Goal: Transaction & Acquisition: Book appointment/travel/reservation

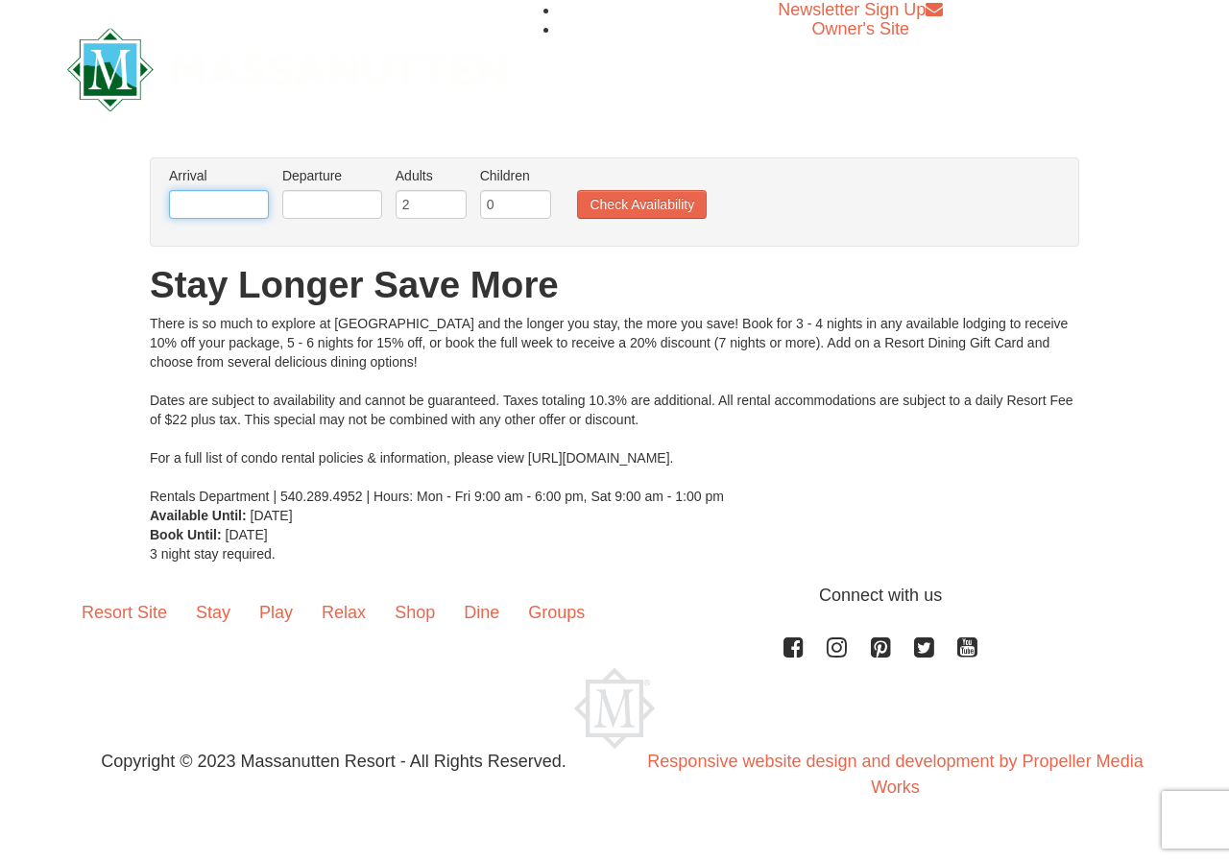
click at [224, 211] on input "text" at bounding box center [219, 204] width 100 height 29
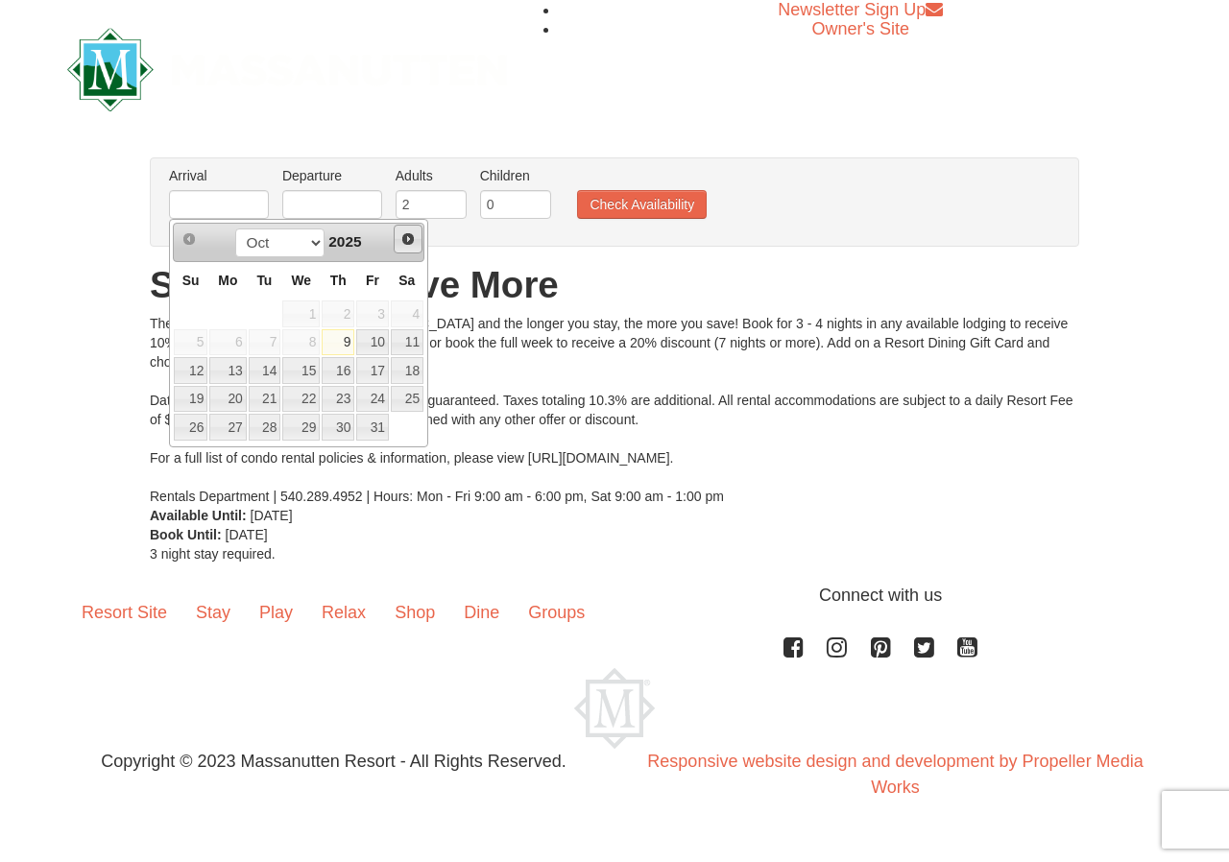
click at [408, 239] on span "Next" at bounding box center [407, 238] width 15 height 15
click at [188, 432] on link "28" at bounding box center [191, 427] width 34 height 27
type input "[DATE]"
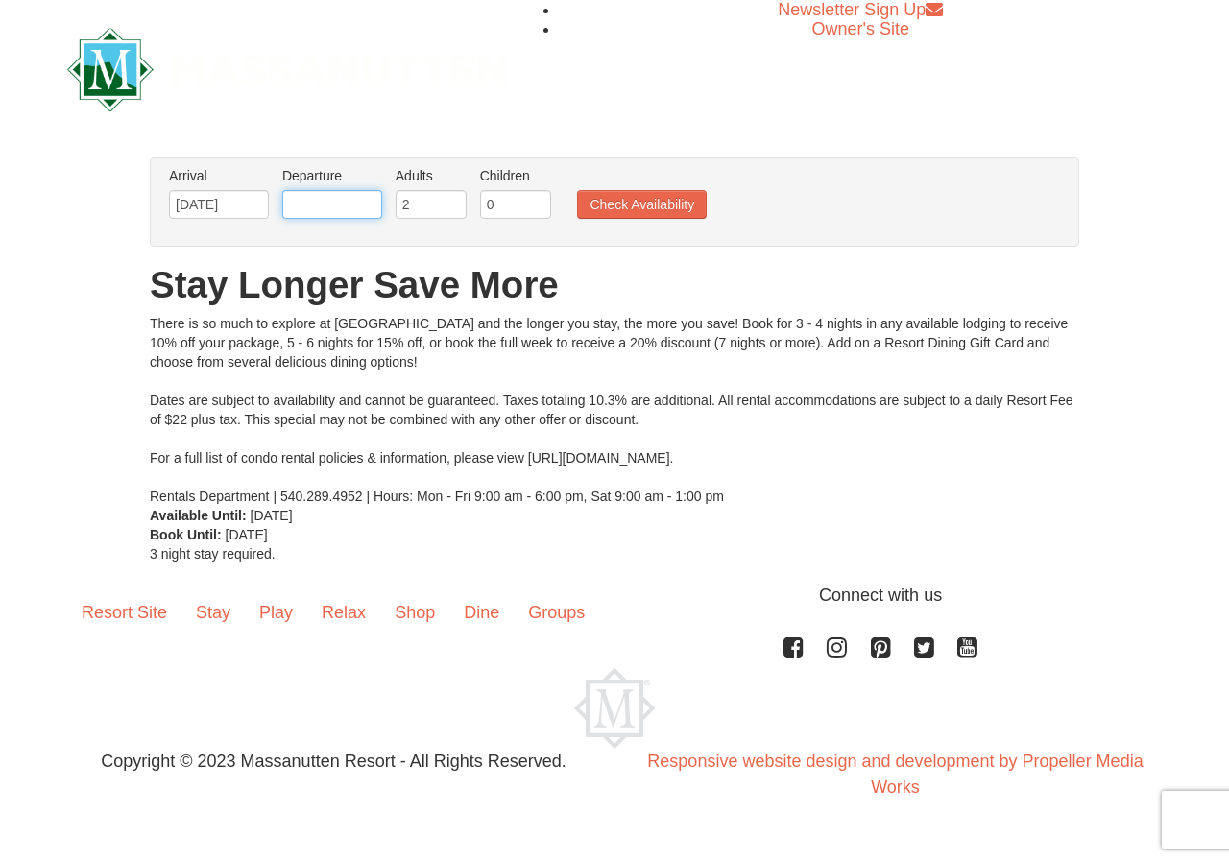
click at [340, 211] on input "text" at bounding box center [332, 204] width 100 height 29
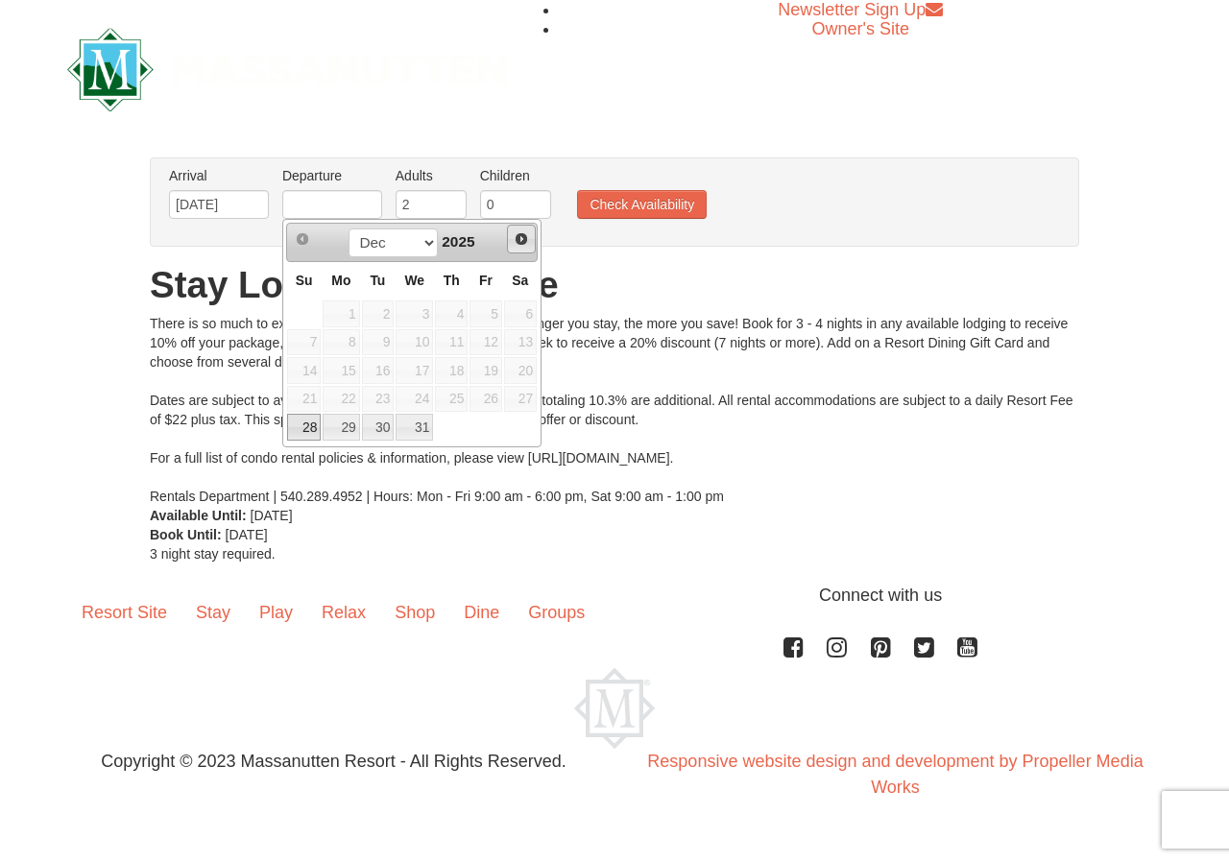
click at [522, 243] on span "Next" at bounding box center [521, 238] width 15 height 15
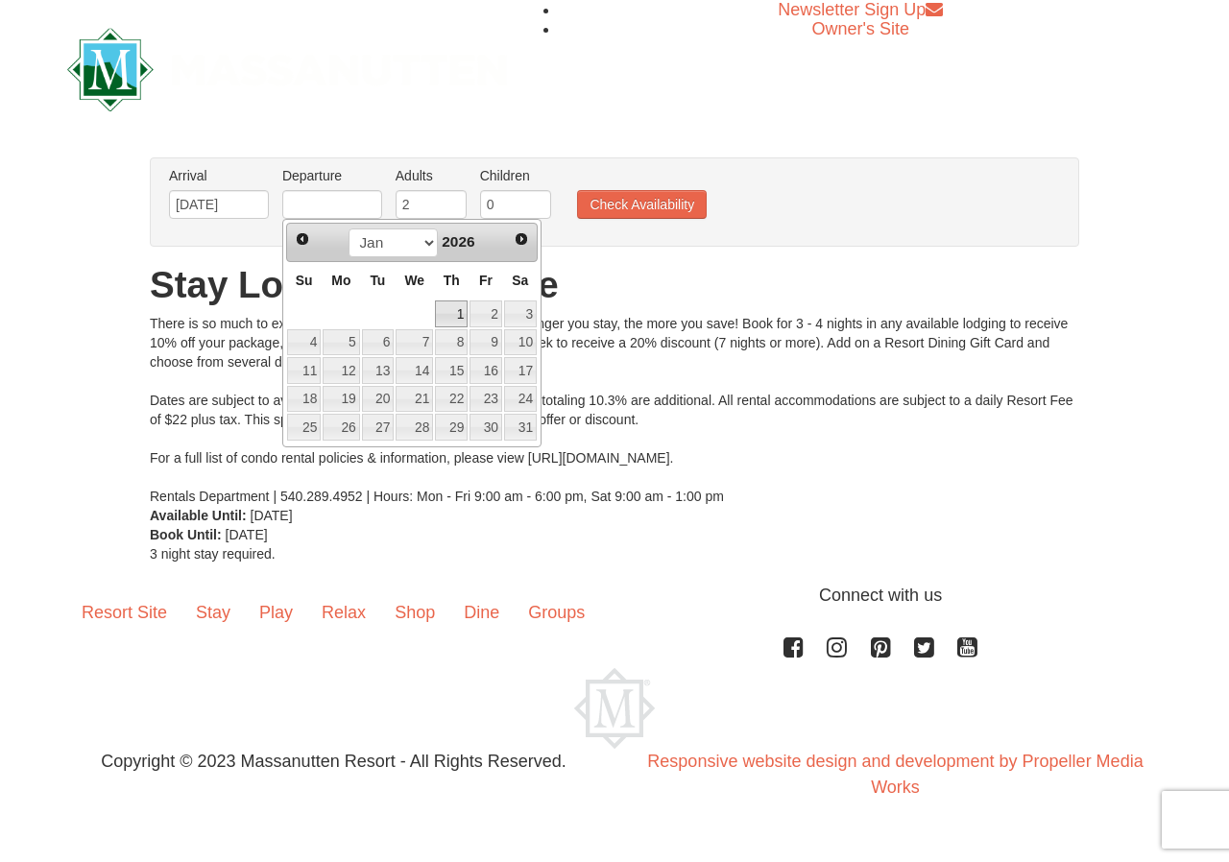
click at [456, 313] on link "1" at bounding box center [451, 313] width 33 height 27
type input "[DATE]"
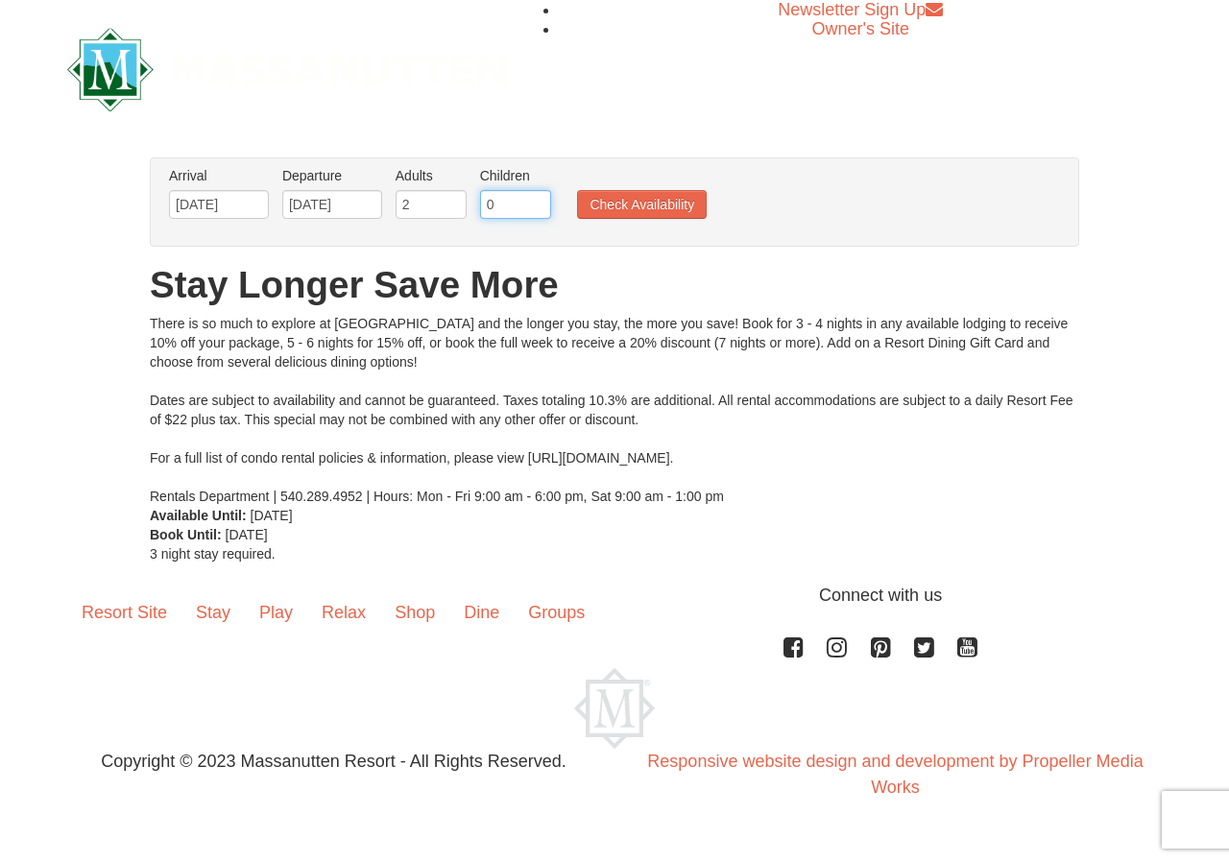
click at [512, 198] on input "0" at bounding box center [515, 204] width 71 height 29
type input "1"
click at [535, 202] on input "1" at bounding box center [515, 204] width 71 height 29
click at [626, 203] on button "Check Availability" at bounding box center [642, 204] width 130 height 29
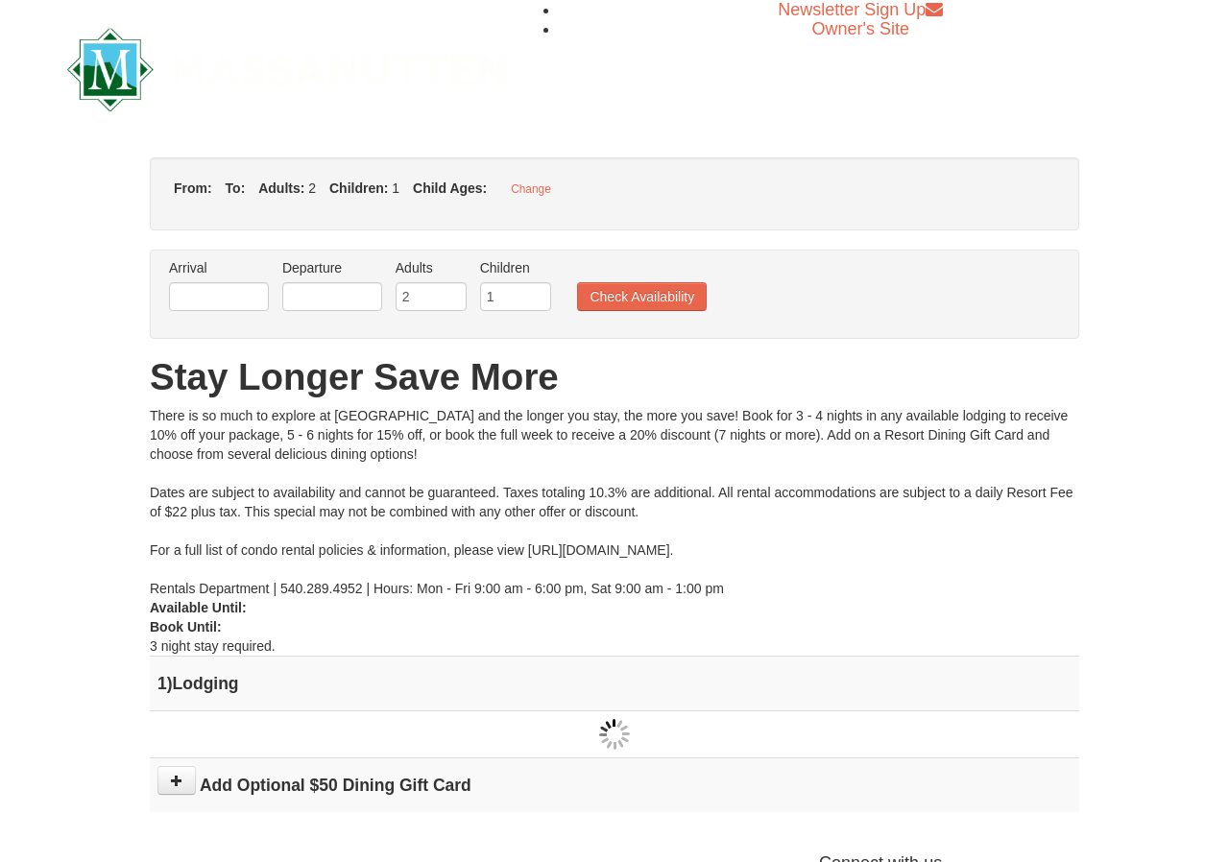
type input "[DATE]"
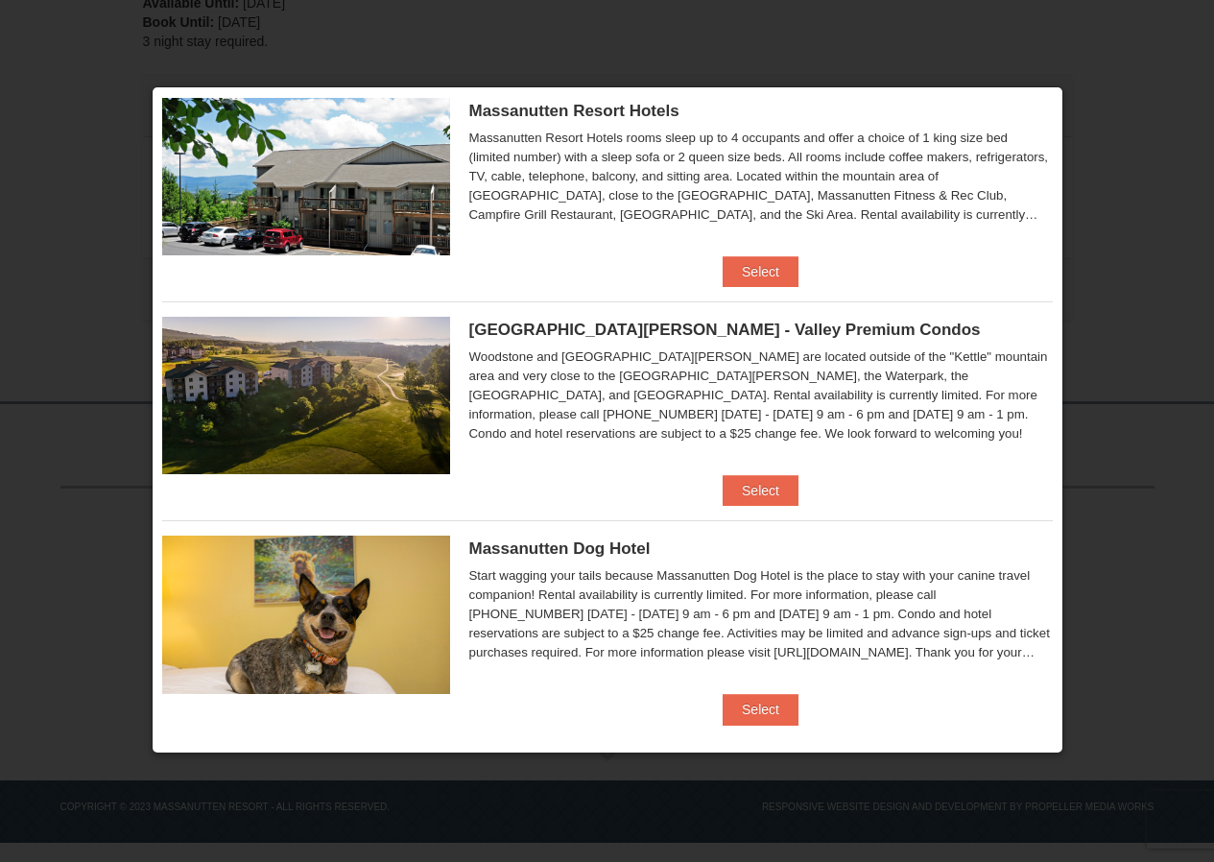
scroll to position [506, 0]
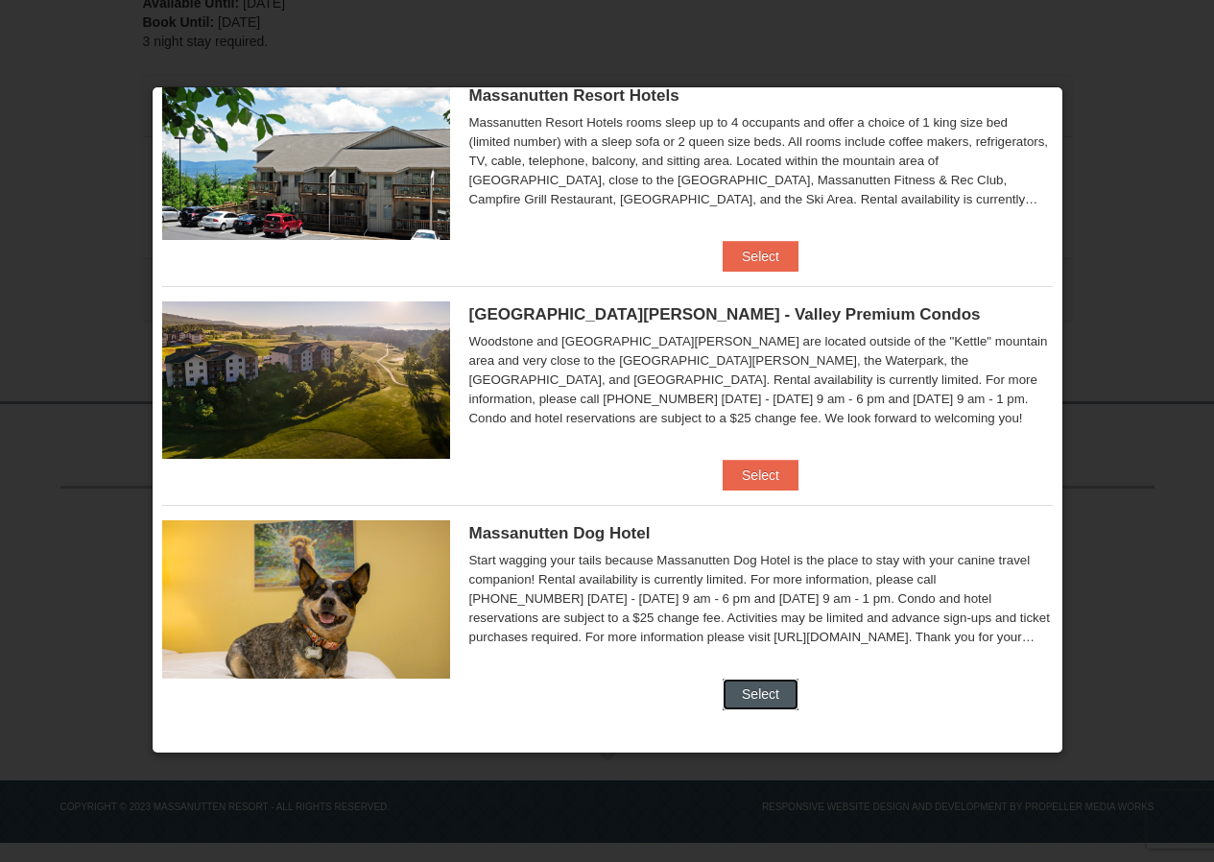
click at [761, 690] on button "Select" at bounding box center [761, 694] width 76 height 31
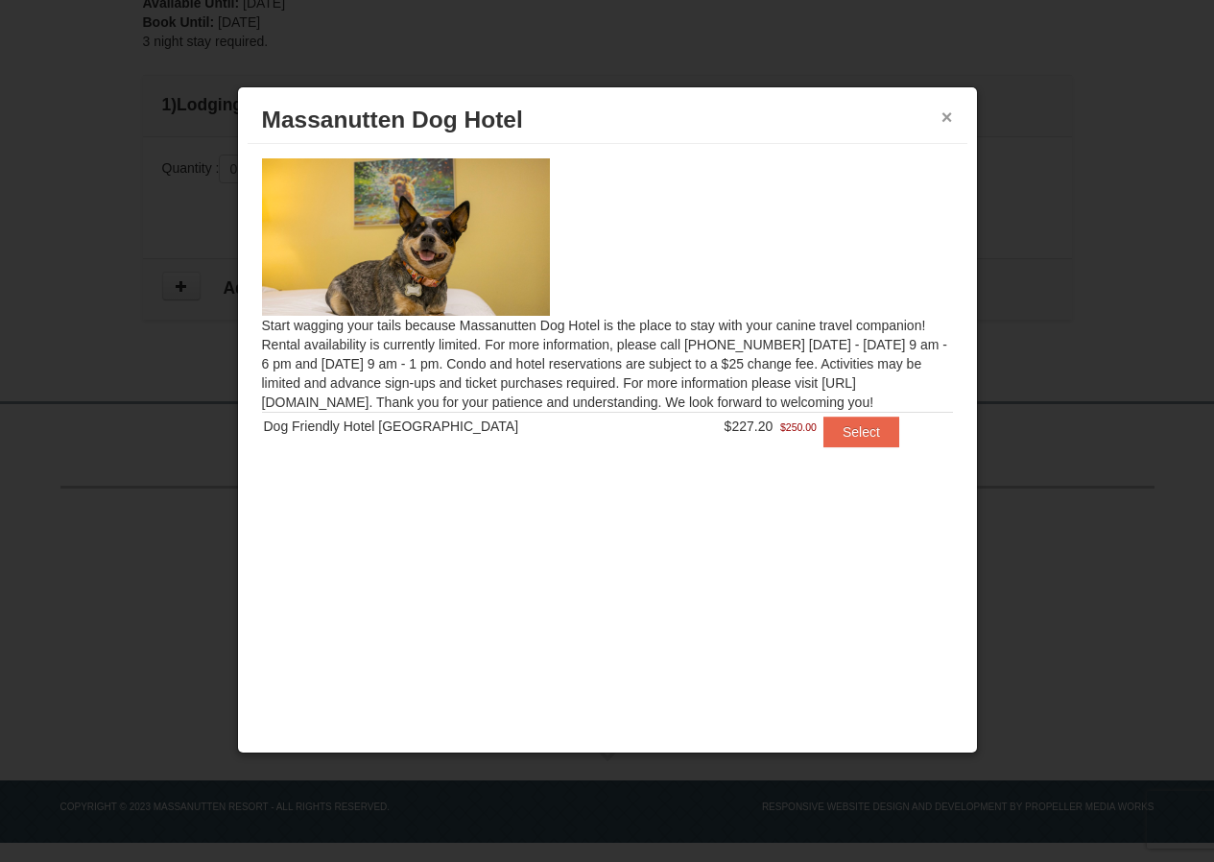
click at [948, 118] on button "×" at bounding box center [948, 117] width 12 height 19
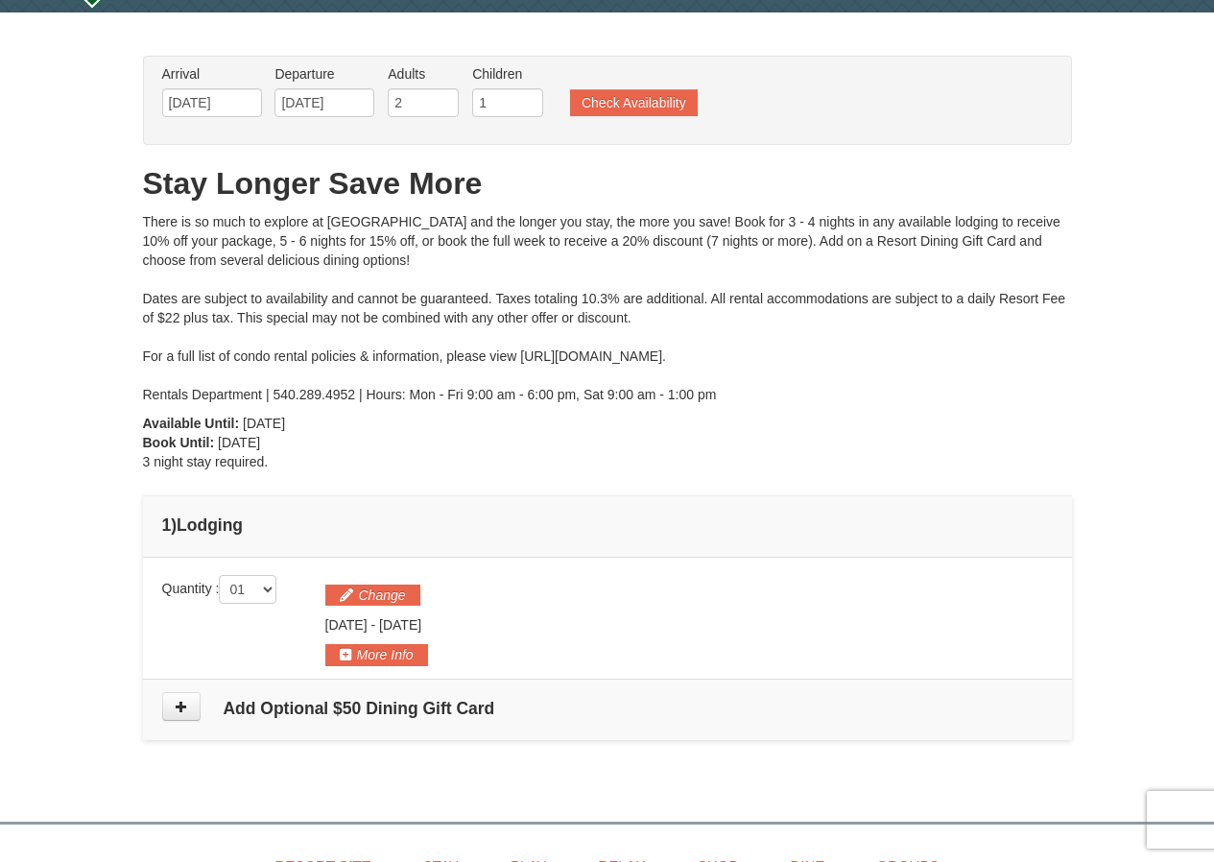
scroll to position [14, 0]
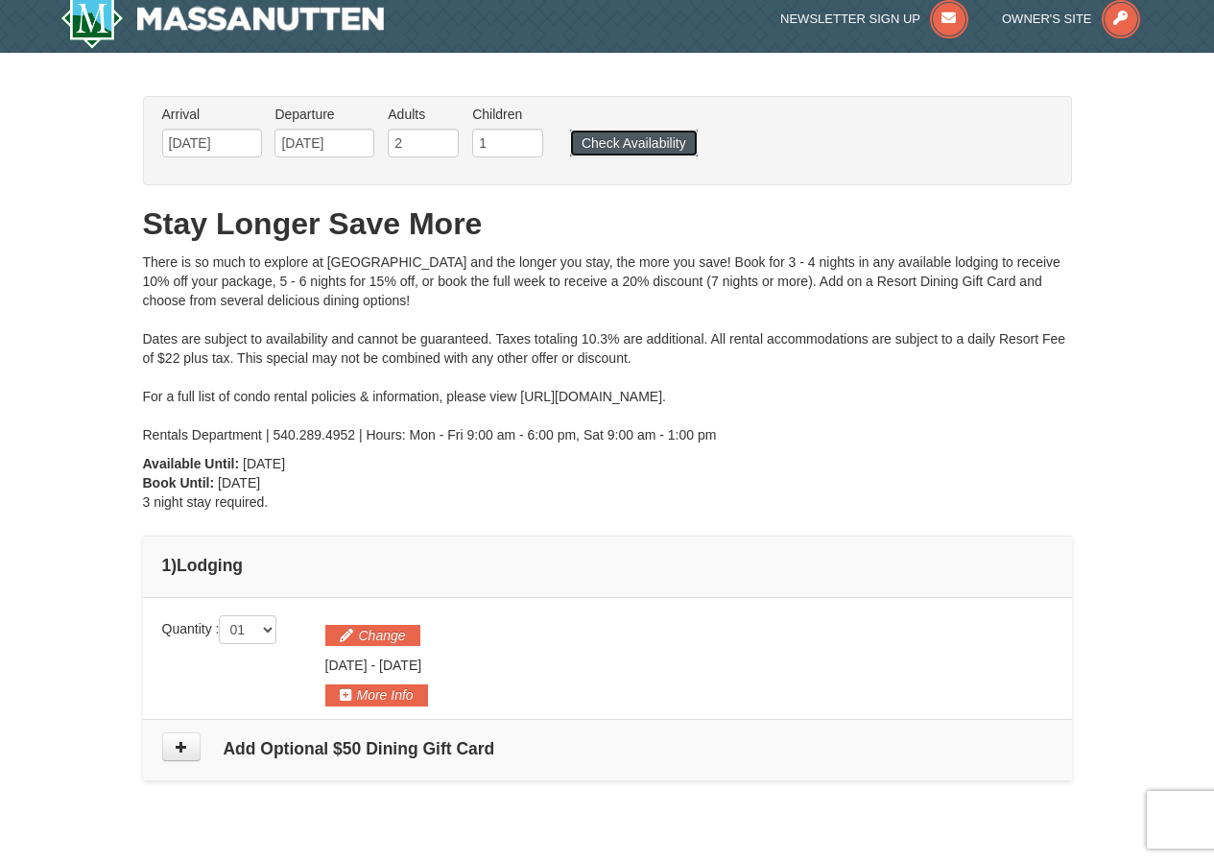
click at [615, 142] on button "Check Availability" at bounding box center [634, 143] width 128 height 27
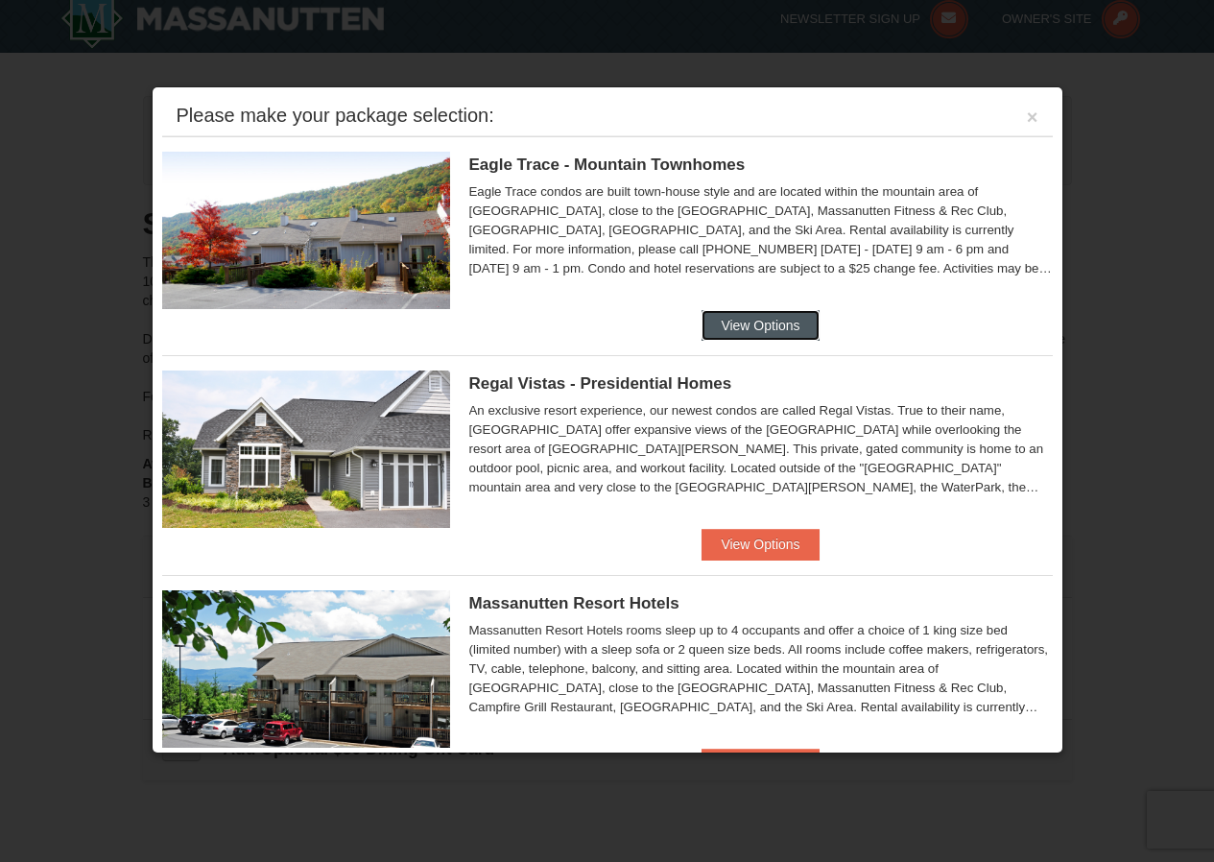
click at [731, 324] on button "View Options" at bounding box center [760, 325] width 117 height 31
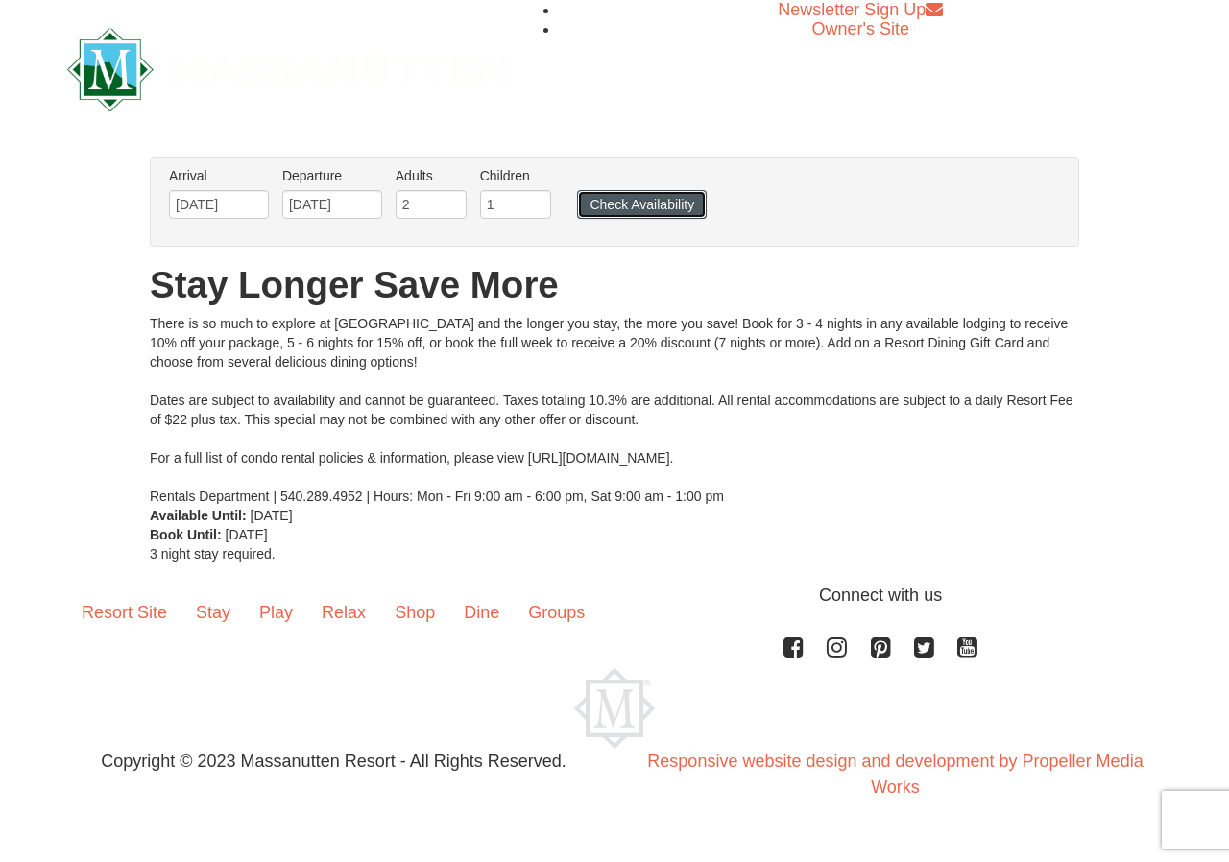
click at [661, 200] on button "Check Availability" at bounding box center [642, 204] width 130 height 29
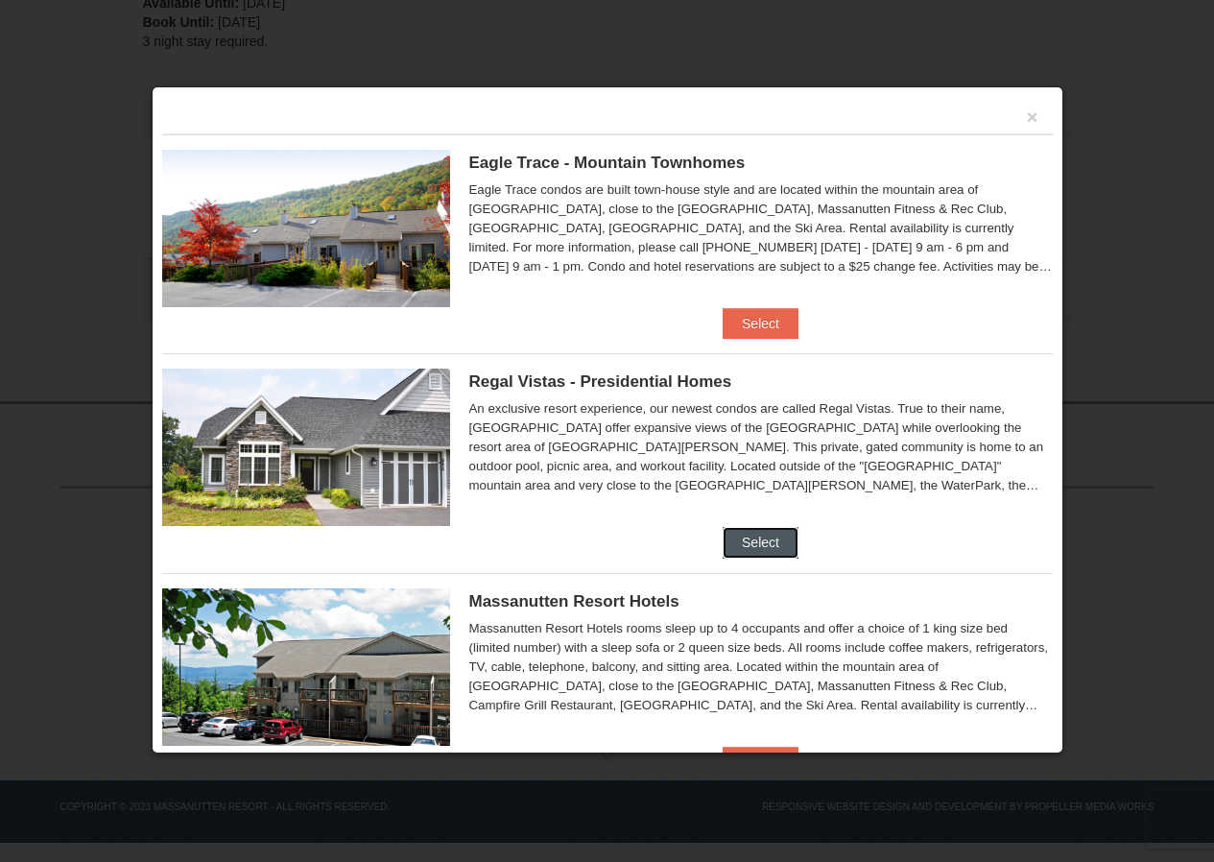
click at [773, 544] on button "Select" at bounding box center [761, 542] width 76 height 31
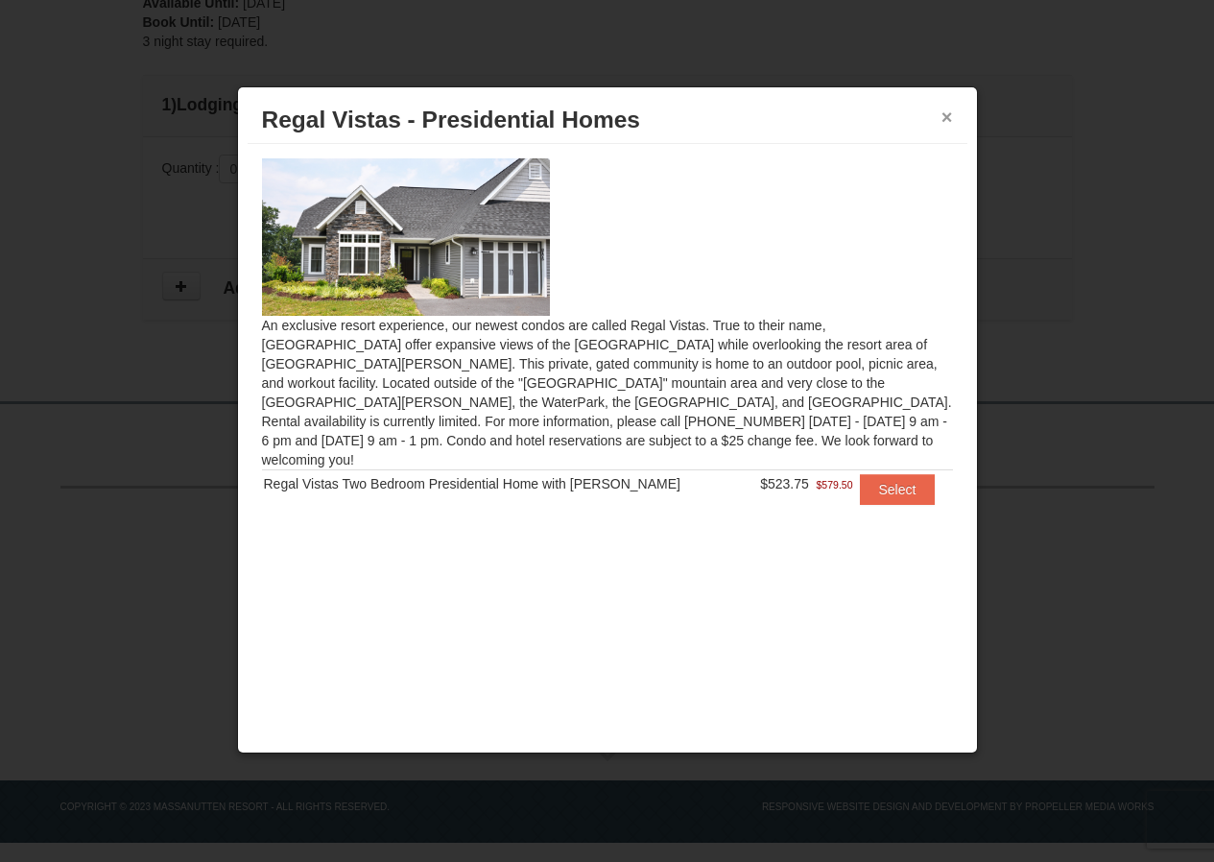
click at [951, 118] on button "×" at bounding box center [948, 117] width 12 height 19
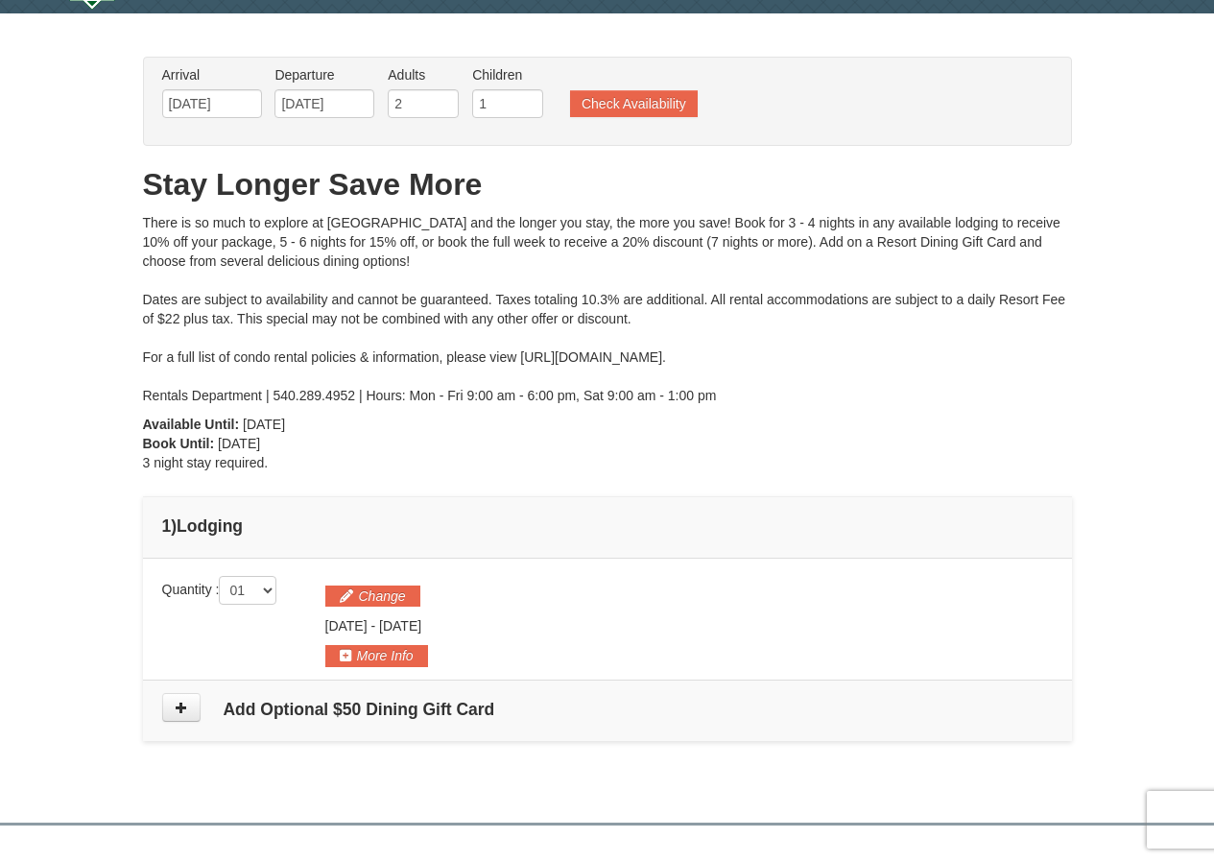
scroll to position [14, 0]
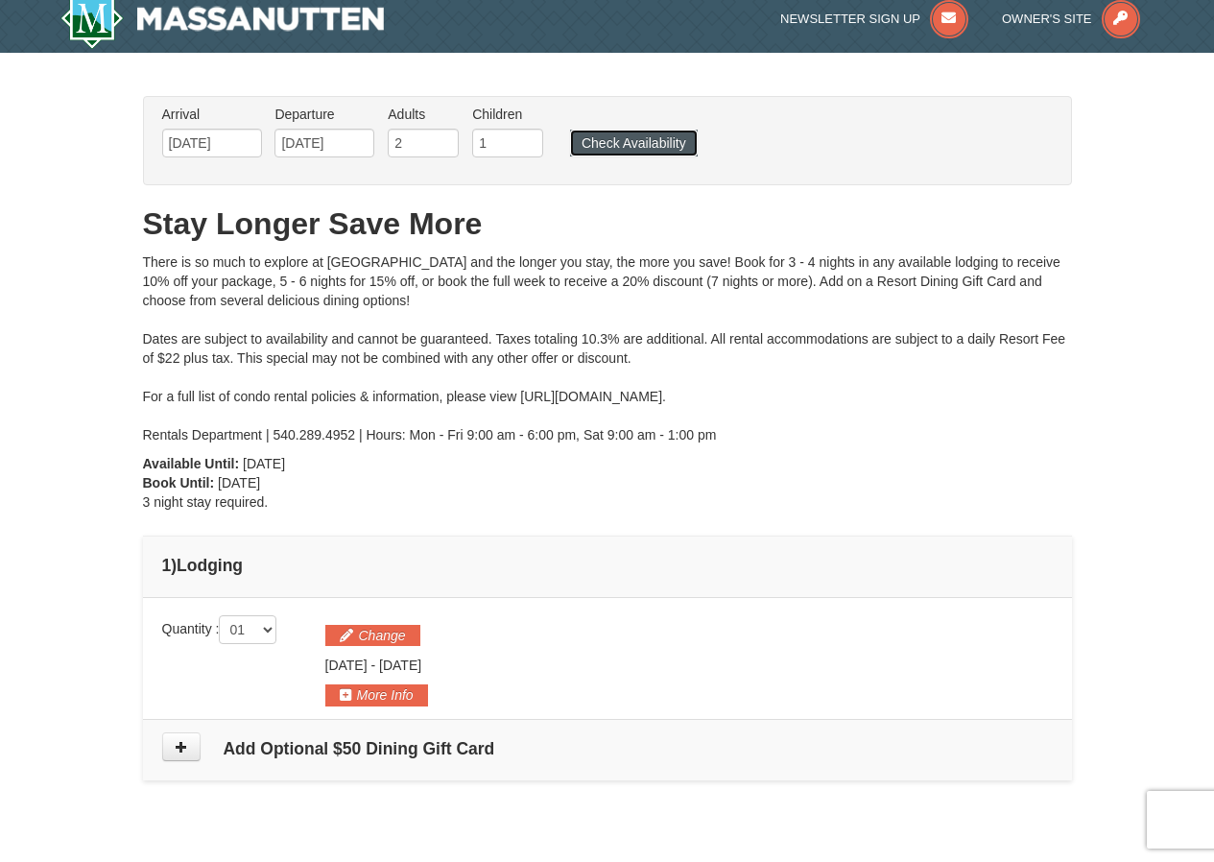
click at [670, 155] on button "Check Availability" at bounding box center [634, 143] width 128 height 27
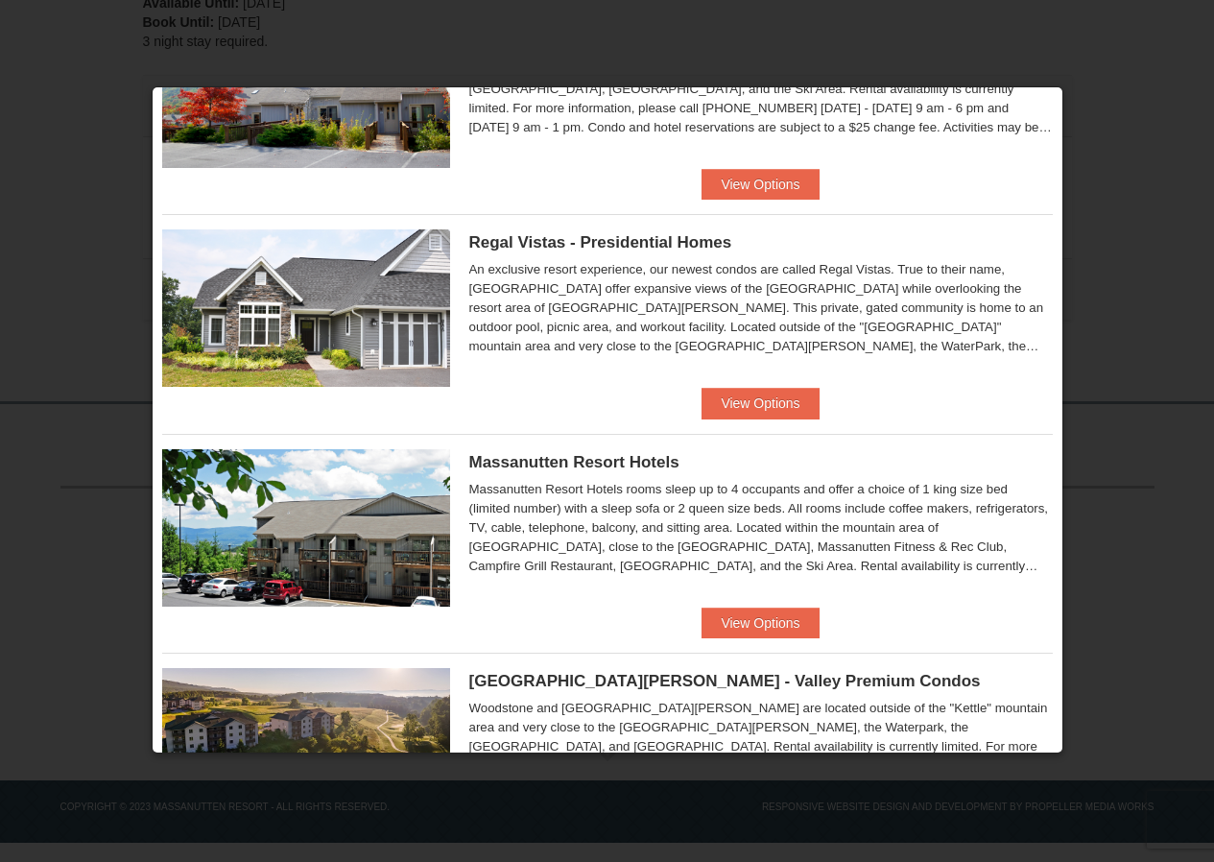
scroll to position [346, 0]
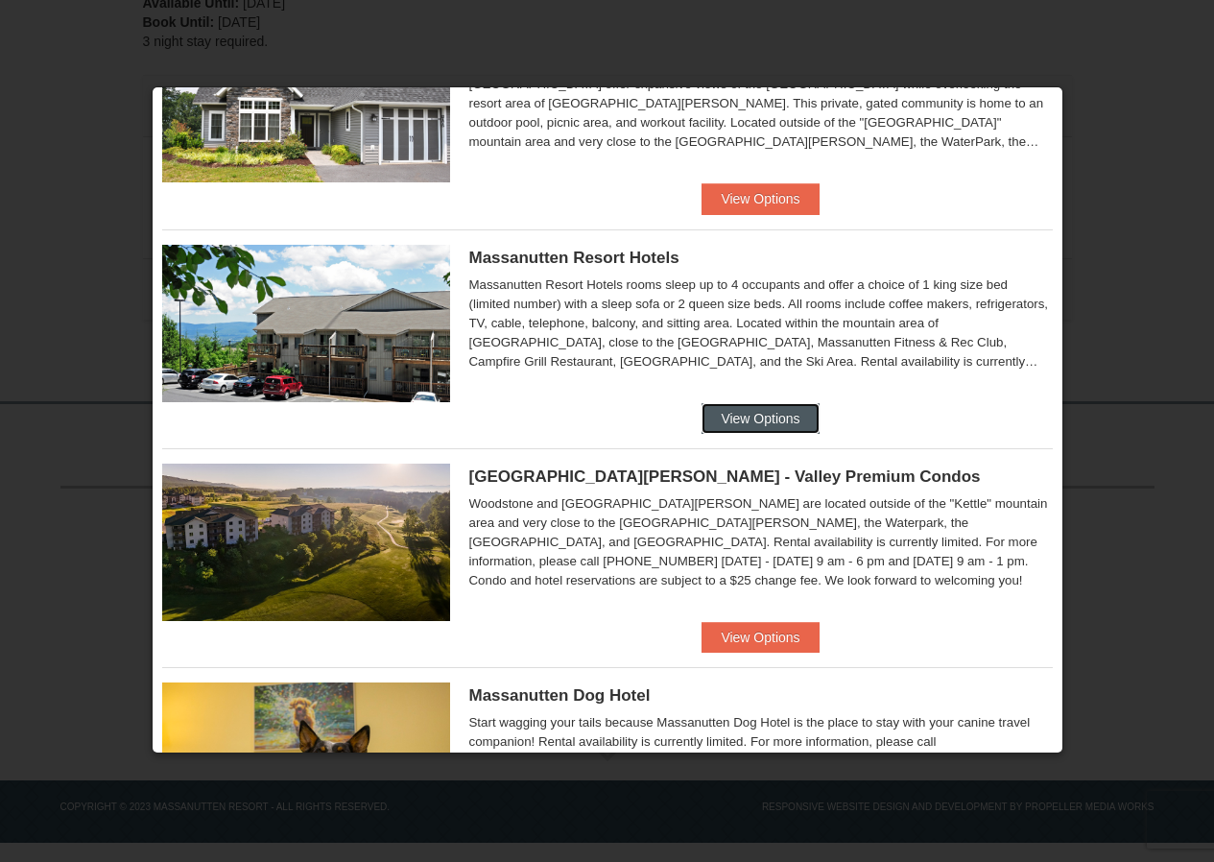
click at [752, 408] on button "View Options" at bounding box center [760, 418] width 117 height 31
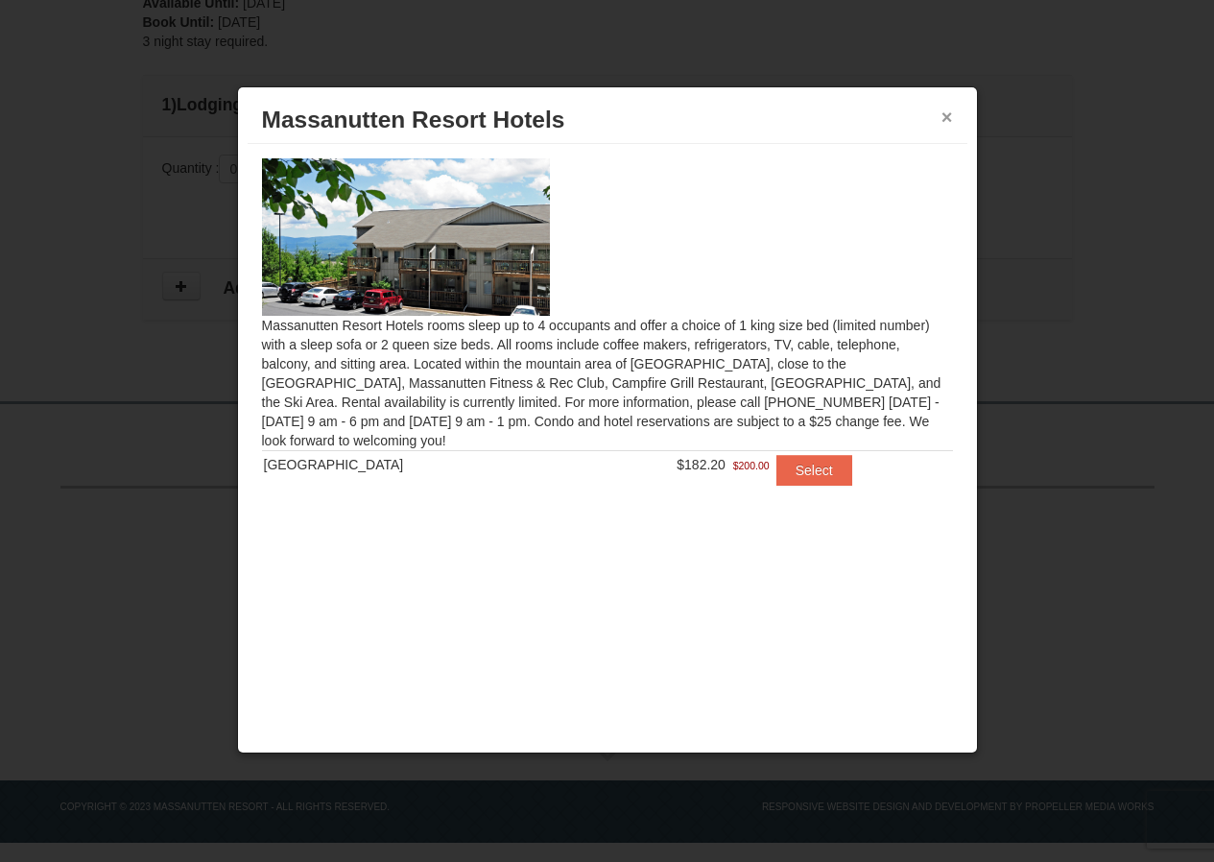
click at [948, 123] on button "×" at bounding box center [948, 117] width 12 height 19
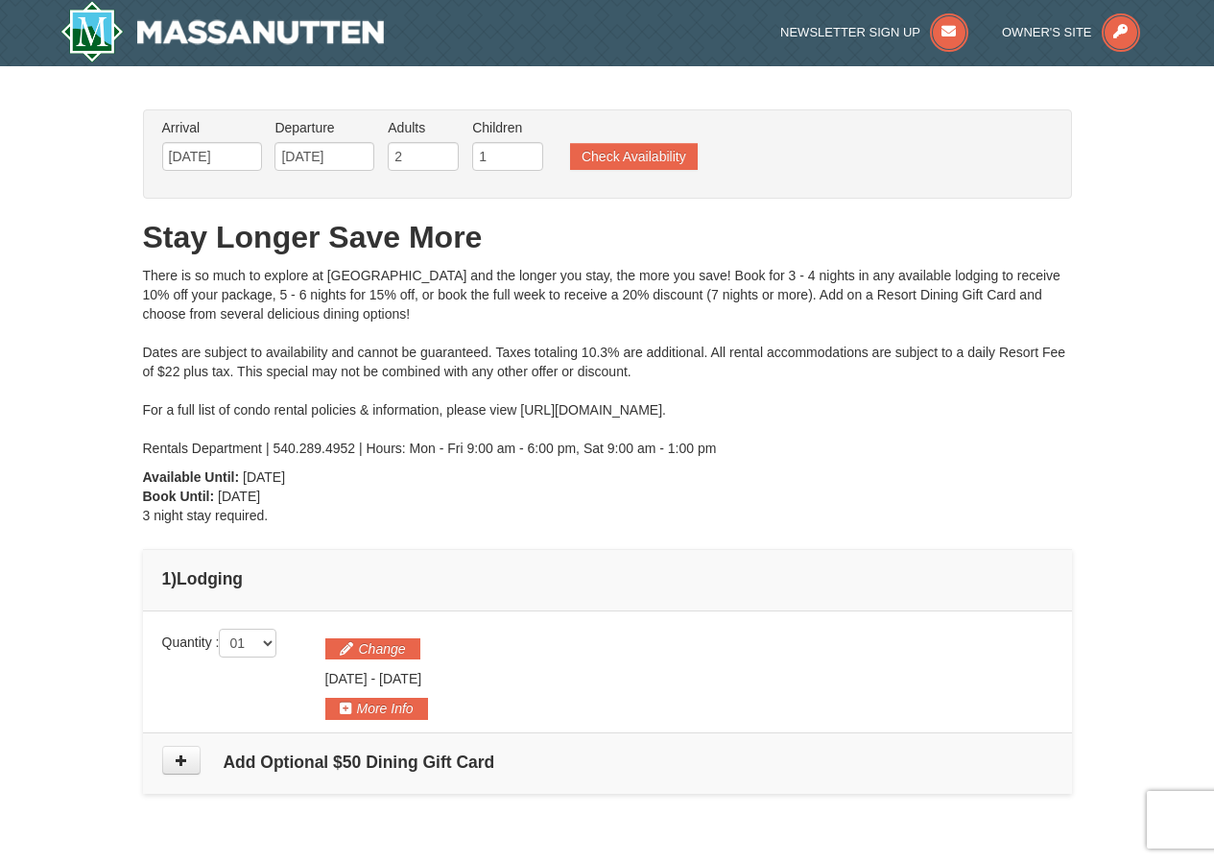
scroll to position [0, 0]
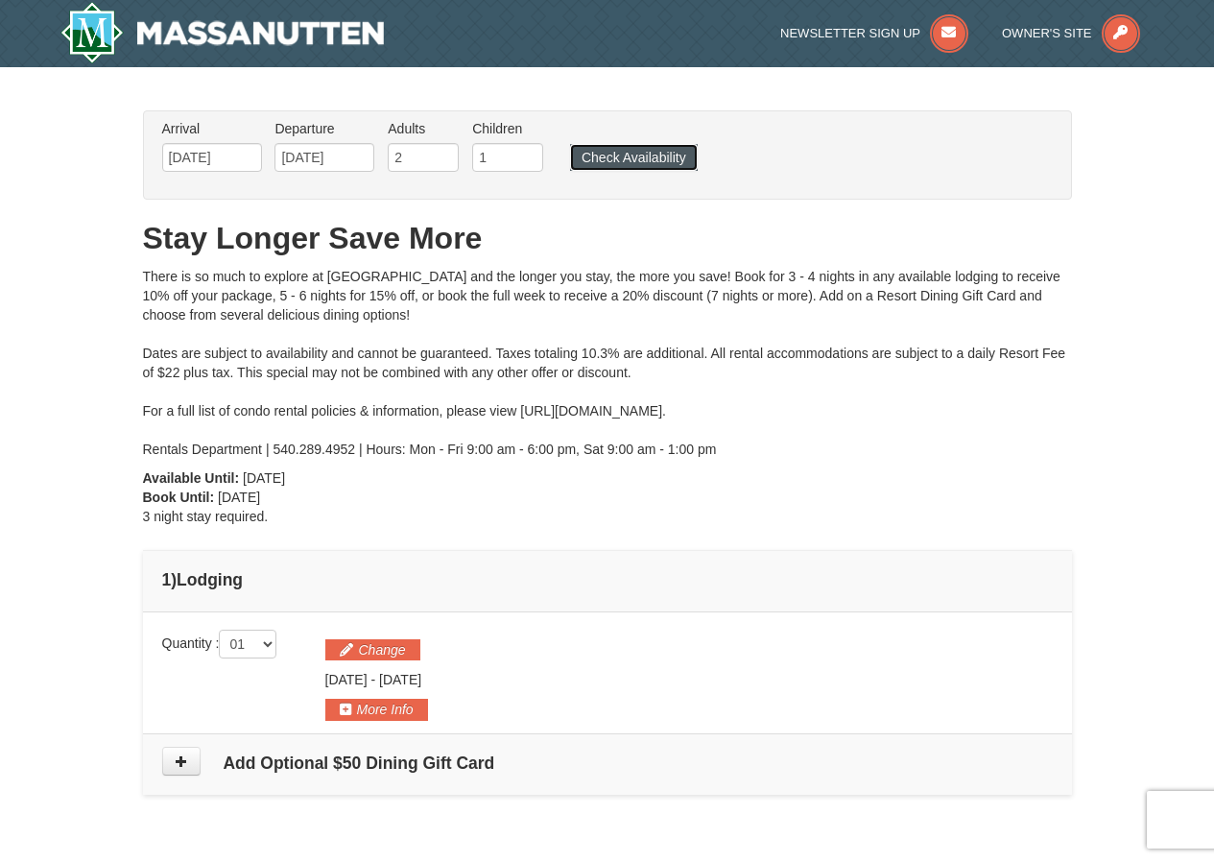
click at [632, 155] on button "Check Availability" at bounding box center [634, 157] width 128 height 27
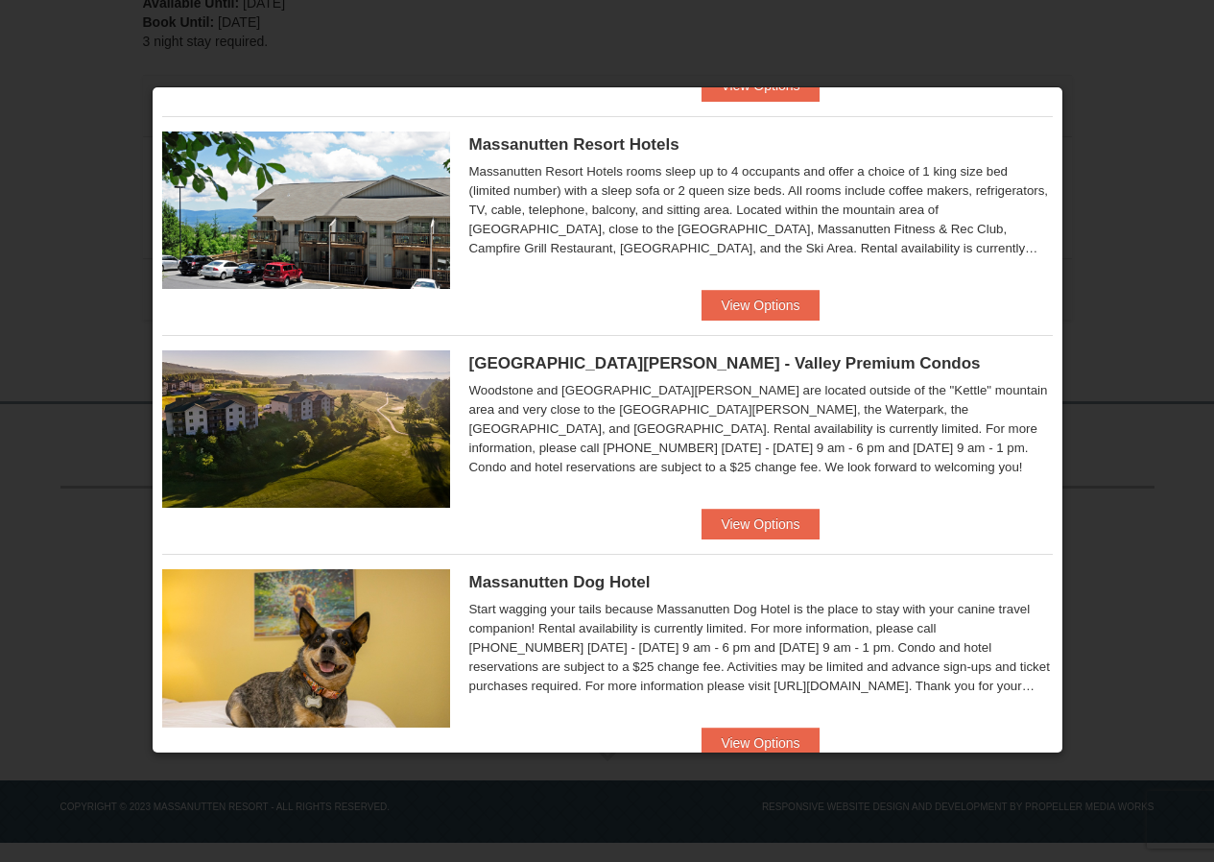
scroll to position [508, 0]
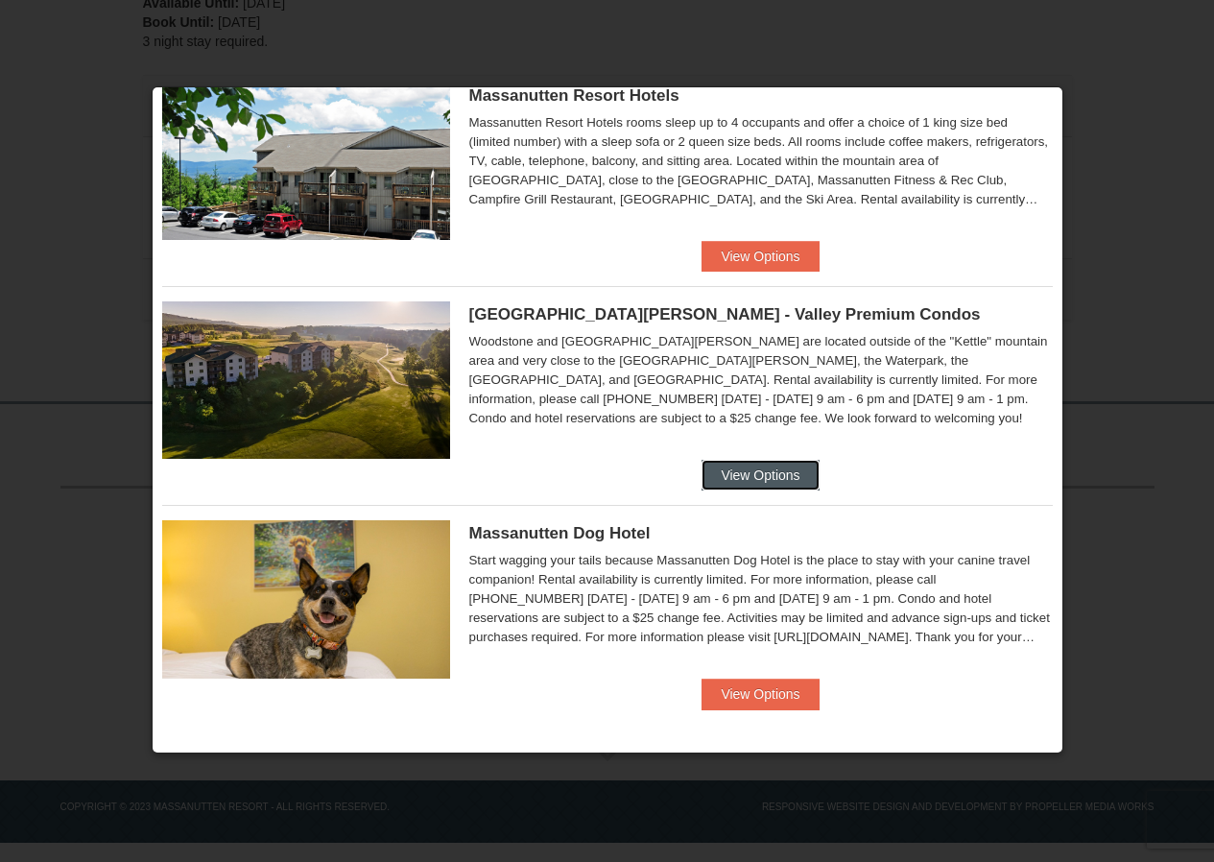
click at [702, 470] on button "View Options" at bounding box center [760, 475] width 117 height 31
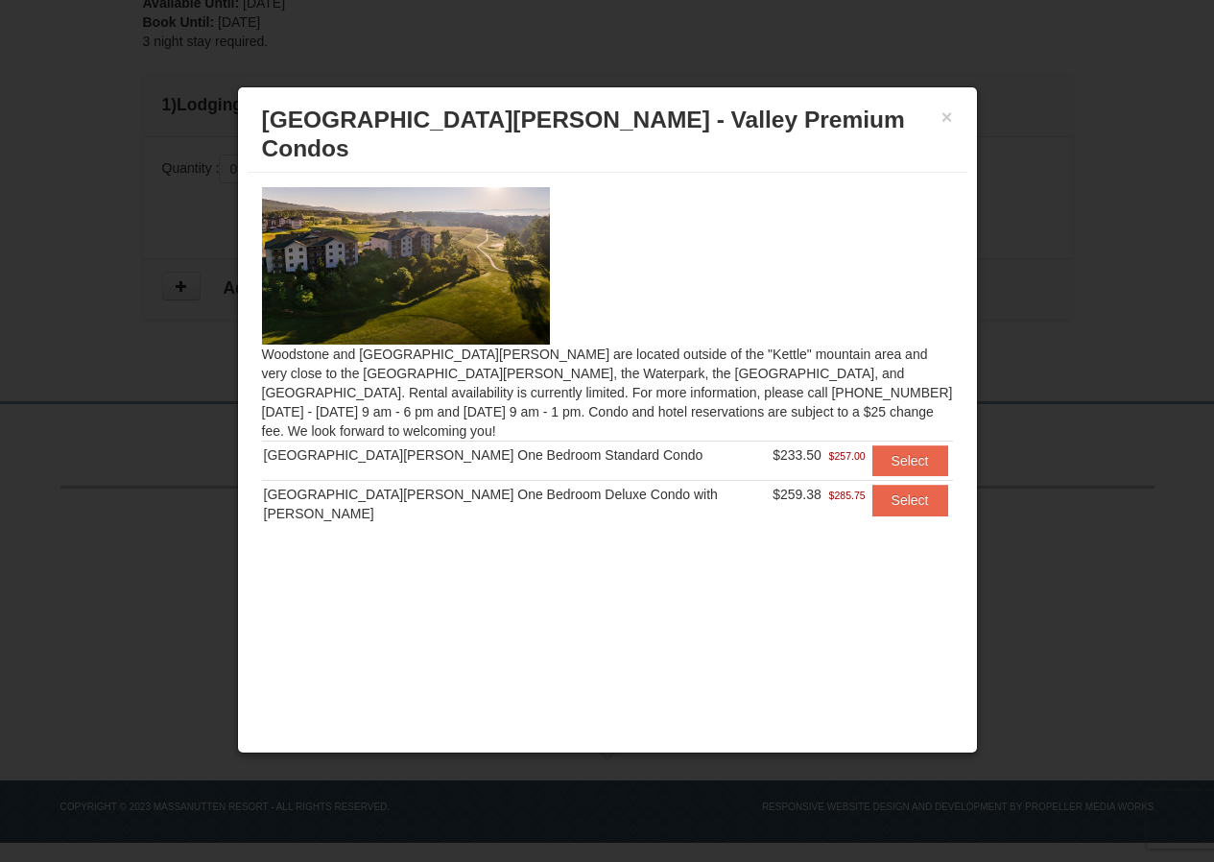
click at [953, 121] on div "× [GEOGRAPHIC_DATA][PERSON_NAME] - Valley Premium Condos" at bounding box center [608, 135] width 720 height 76
click at [948, 119] on button "×" at bounding box center [948, 117] width 12 height 19
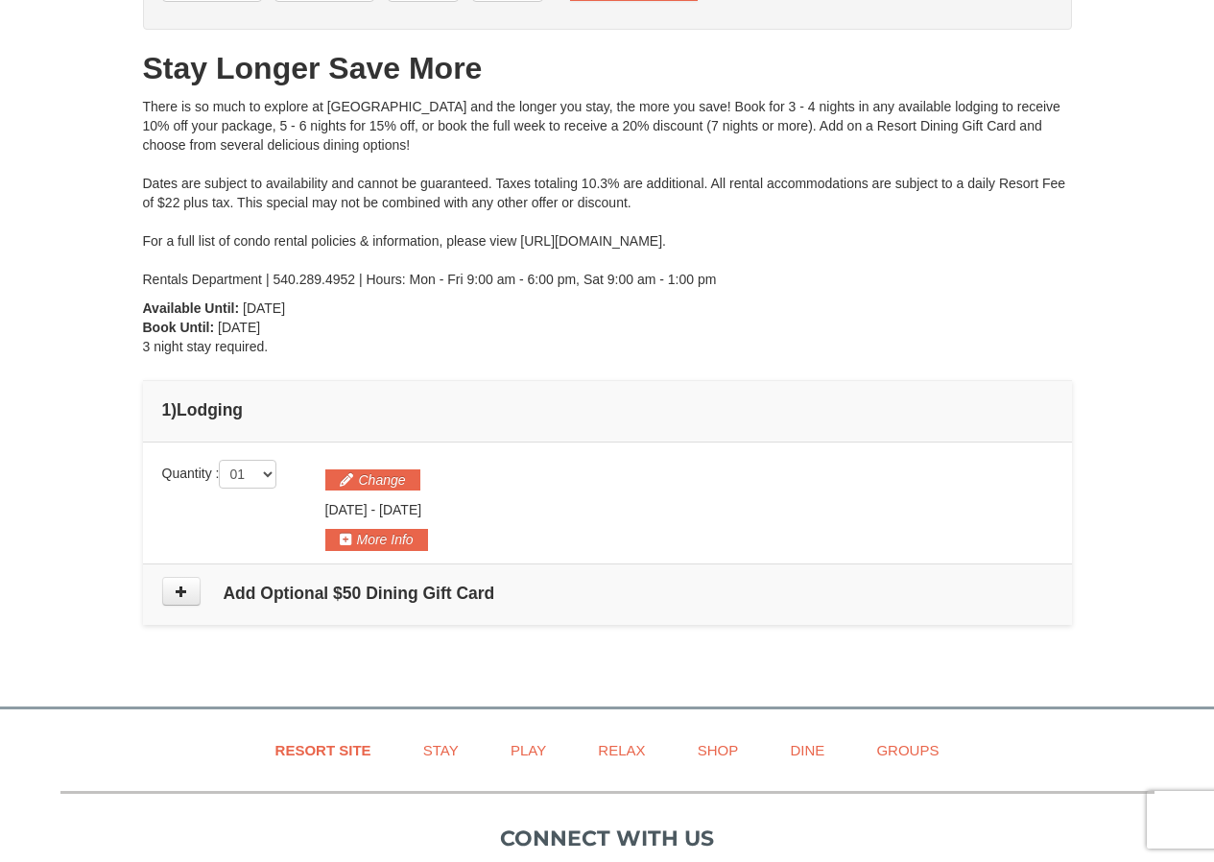
scroll to position [130, 0]
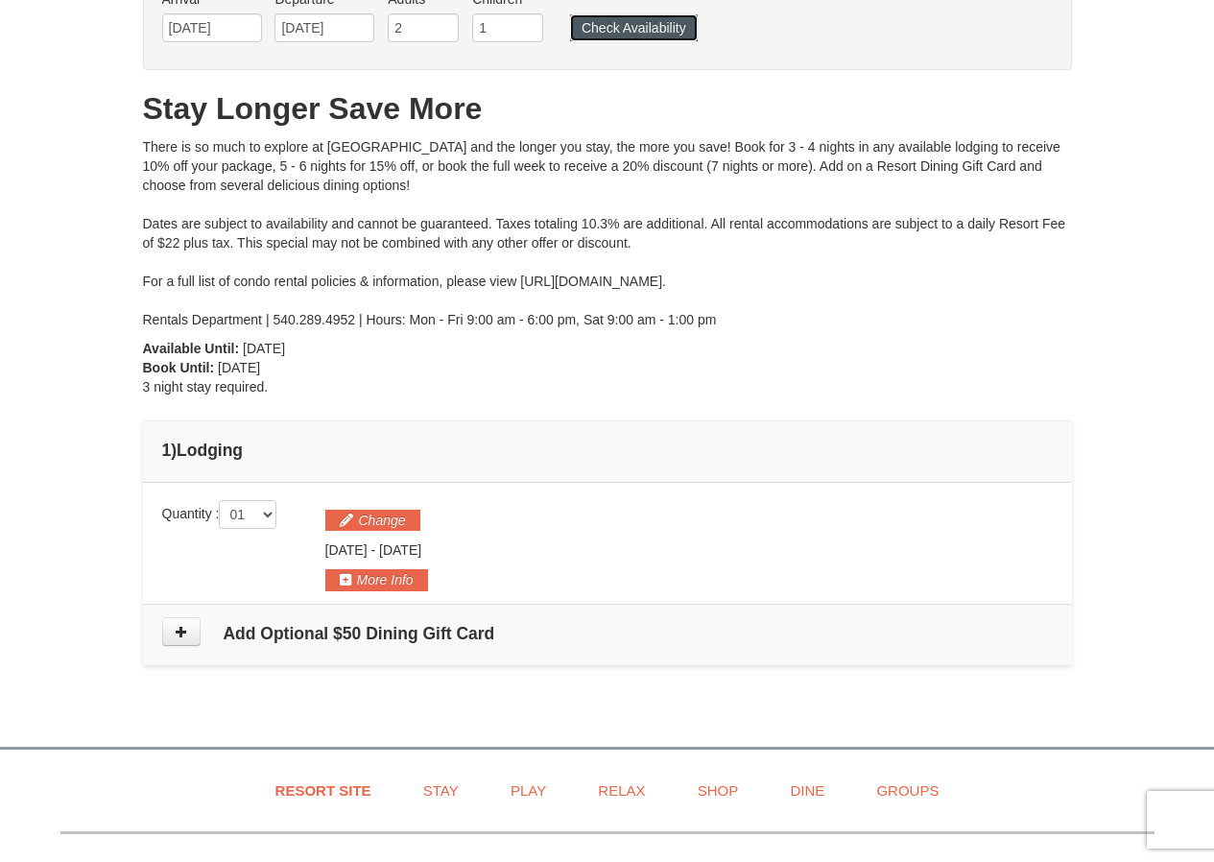
click at [644, 36] on button "Check Availability" at bounding box center [634, 27] width 128 height 27
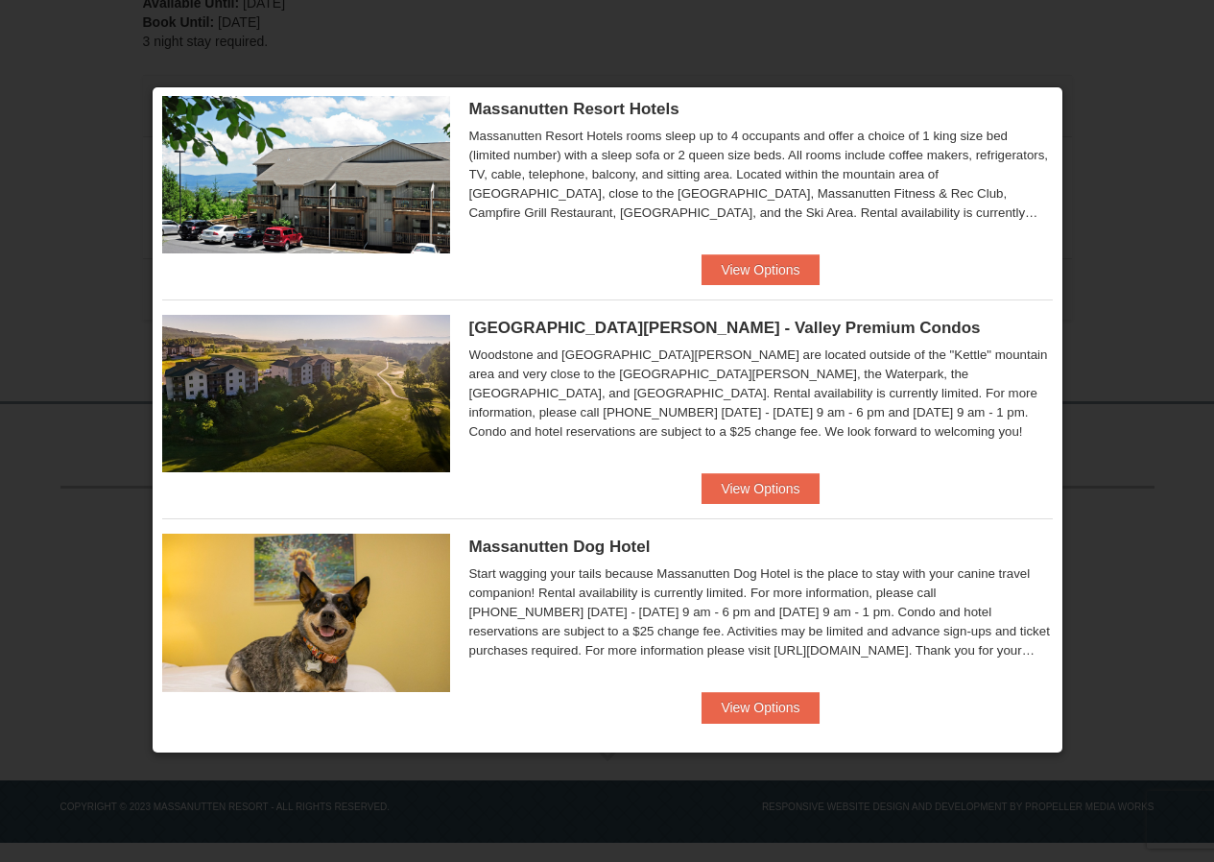
scroll to position [508, 0]
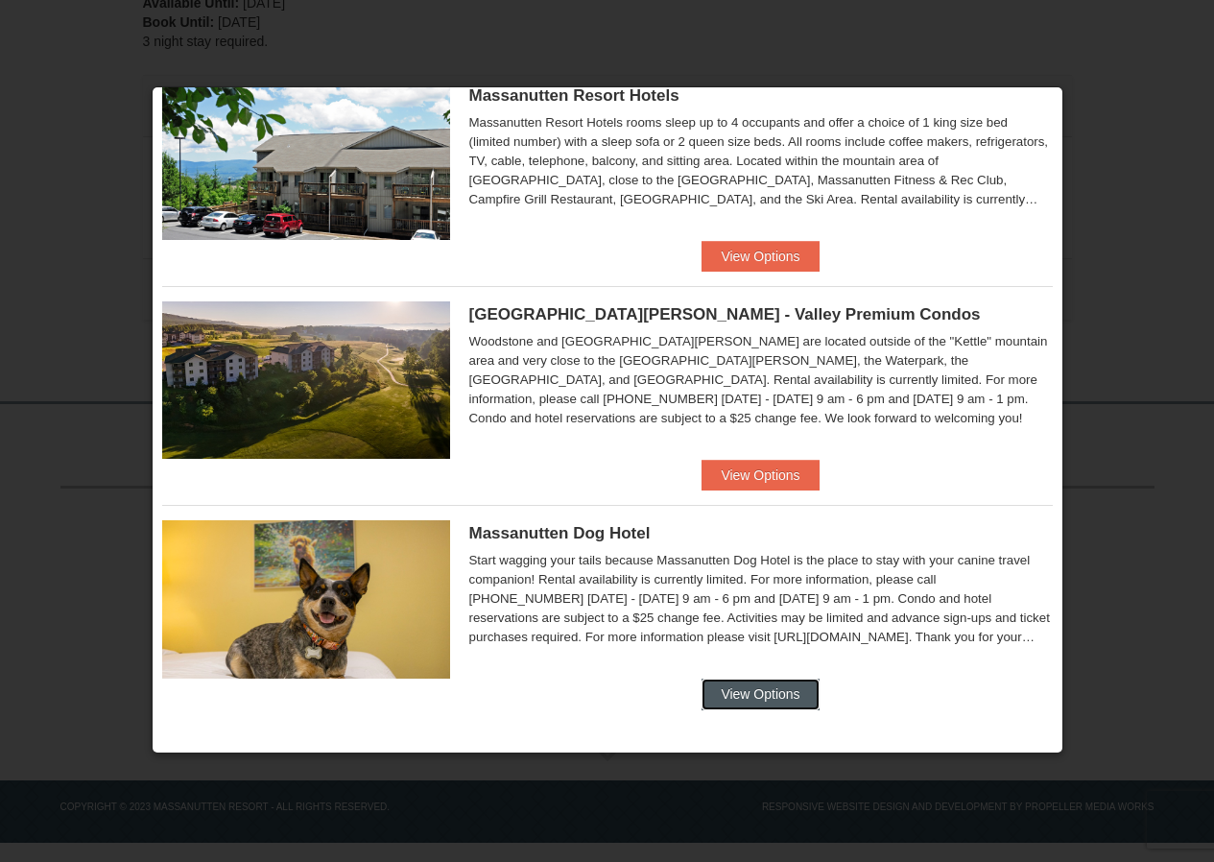
click at [776, 692] on button "View Options" at bounding box center [760, 694] width 117 height 31
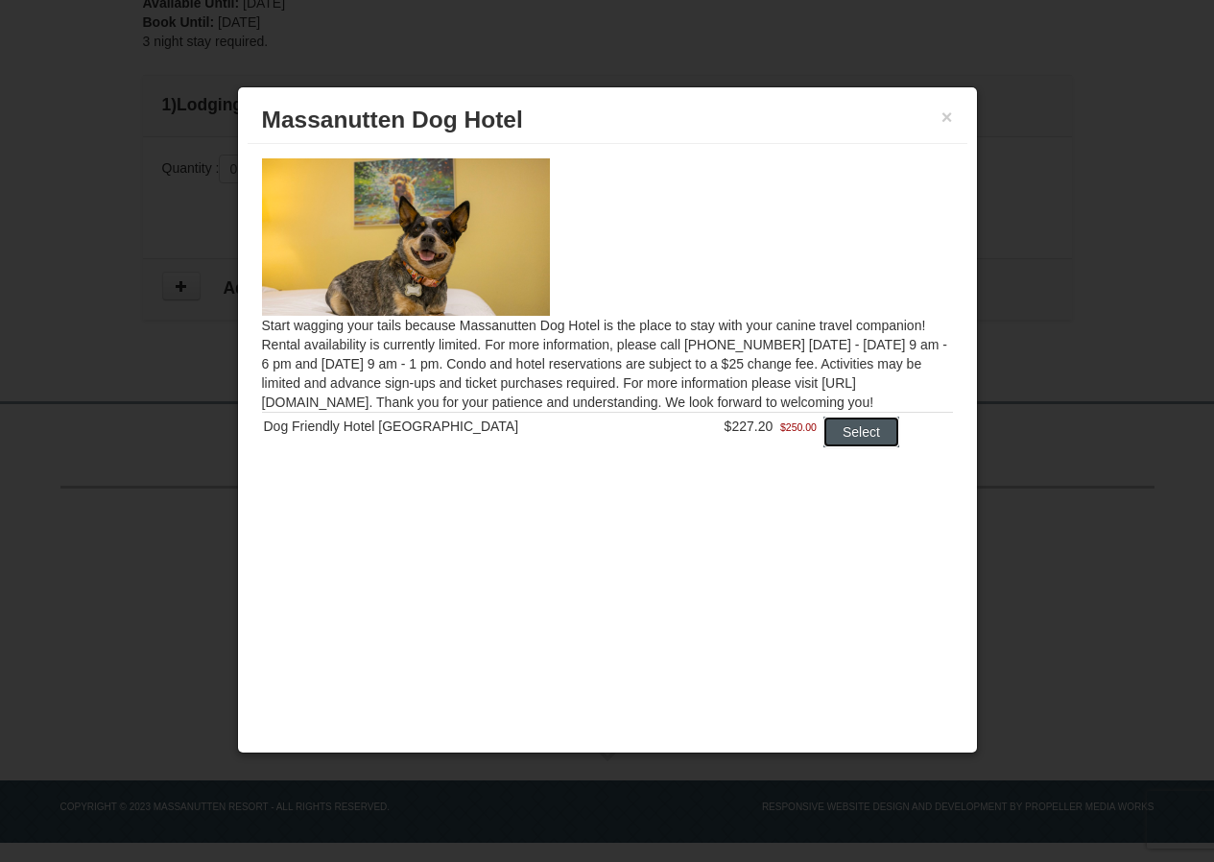
click at [844, 428] on button "Select" at bounding box center [862, 432] width 76 height 31
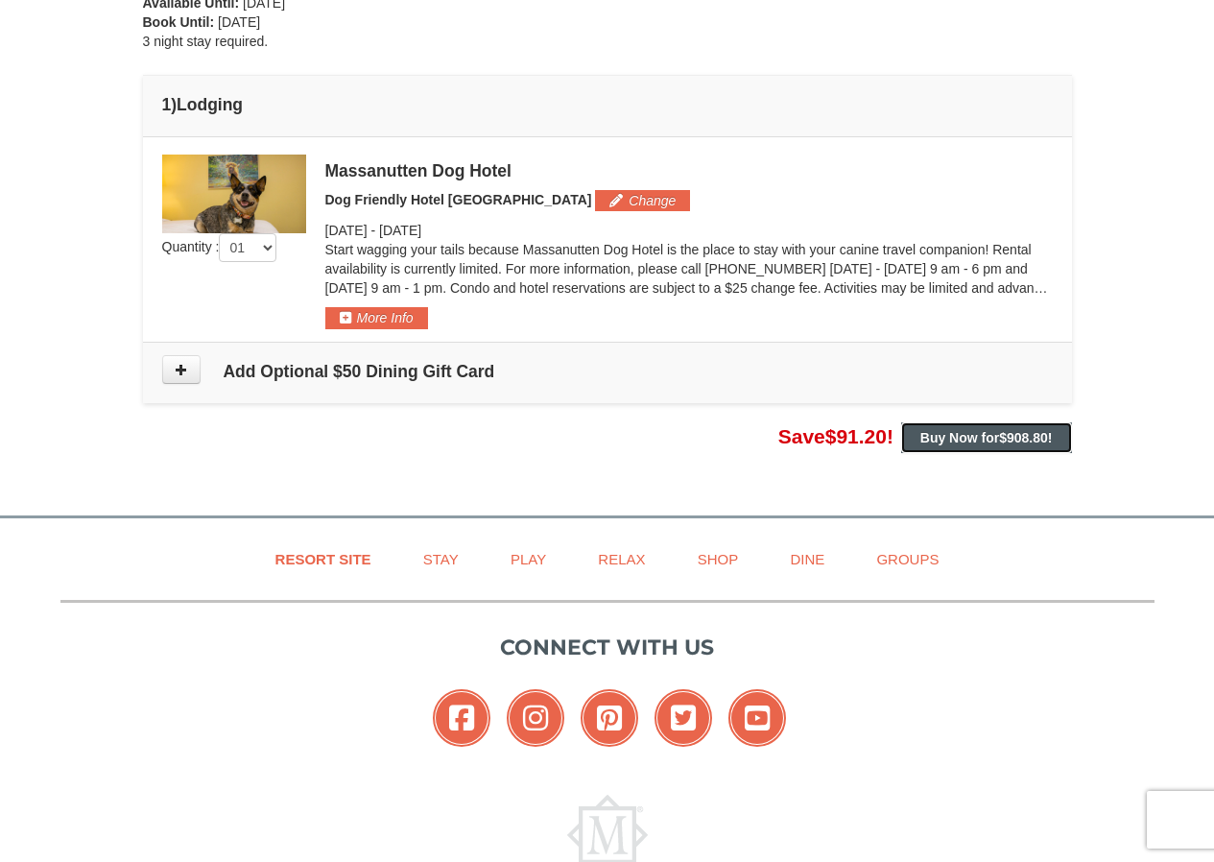
click at [951, 443] on strong "Buy Now for $908.80 !" at bounding box center [987, 437] width 132 height 15
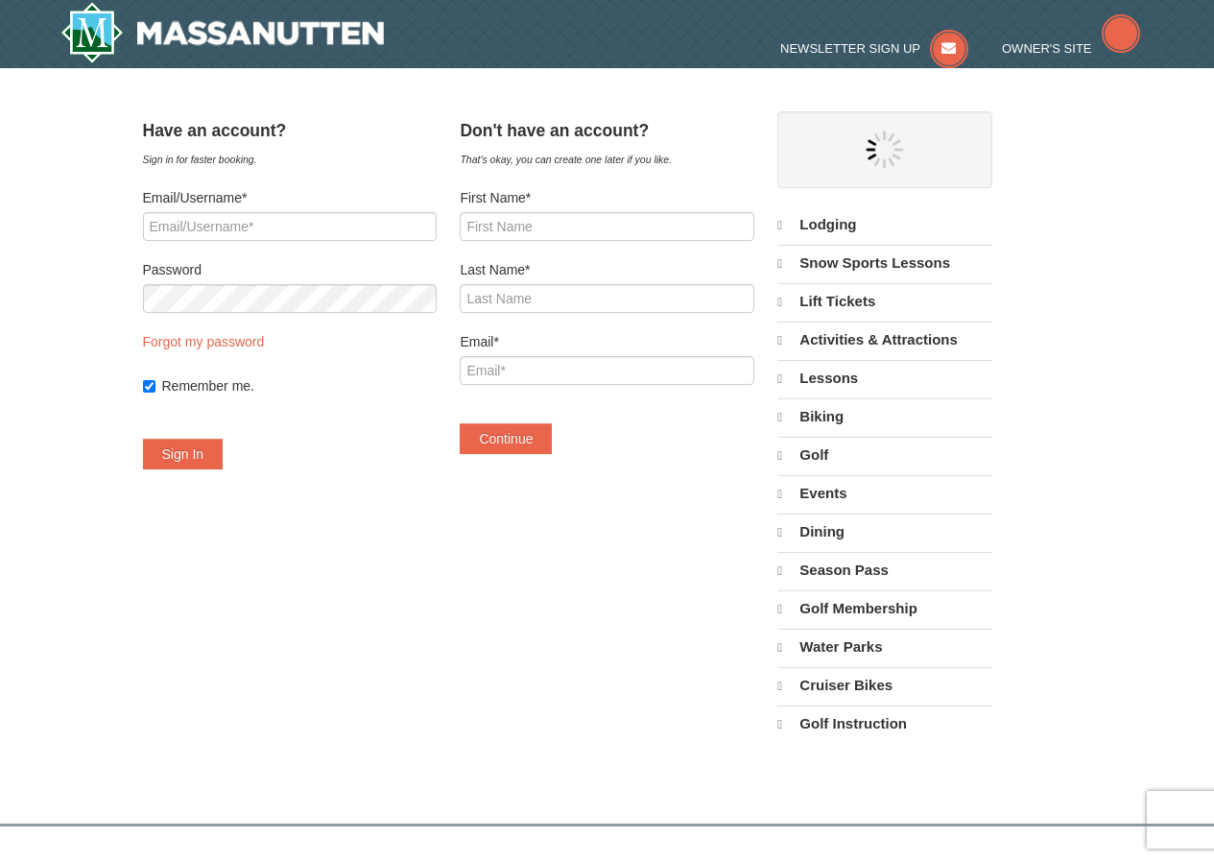
select select "10"
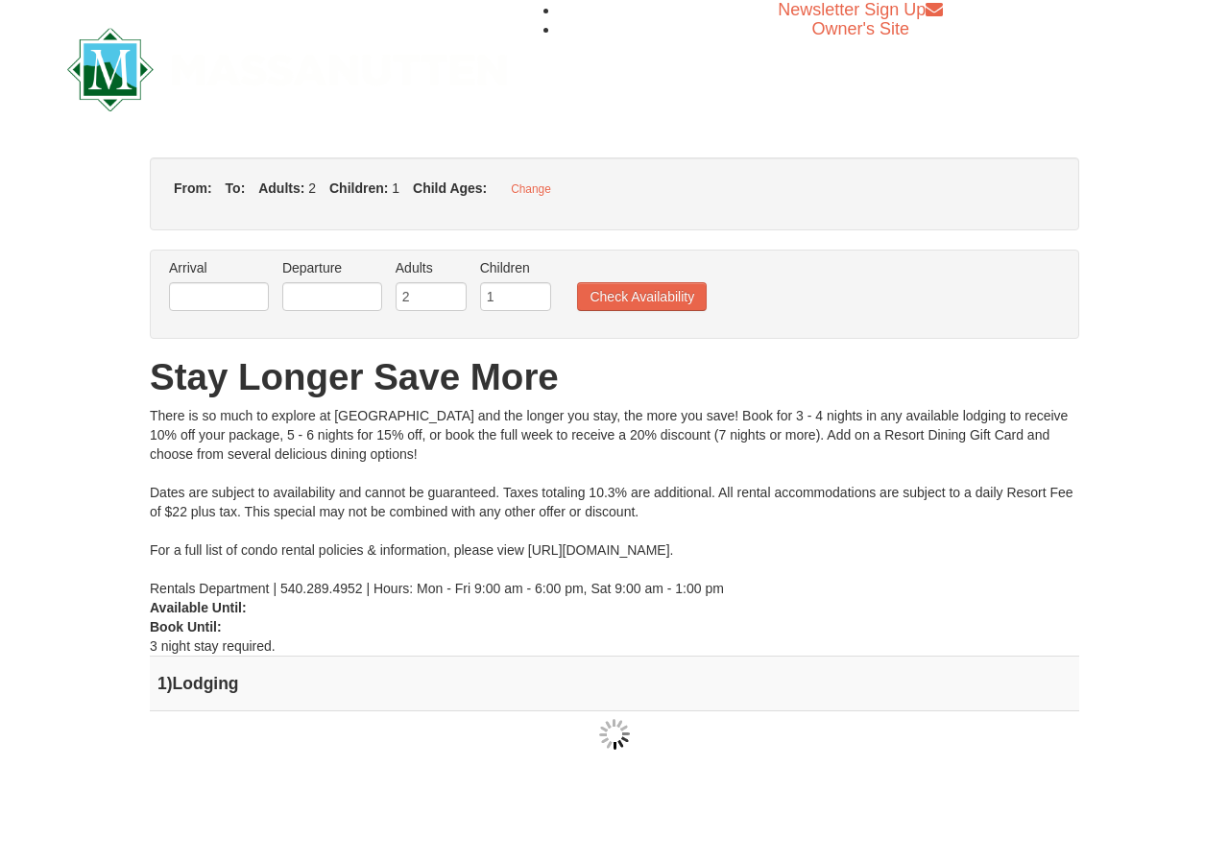
type input "12/28/2025"
type input "01/01/2026"
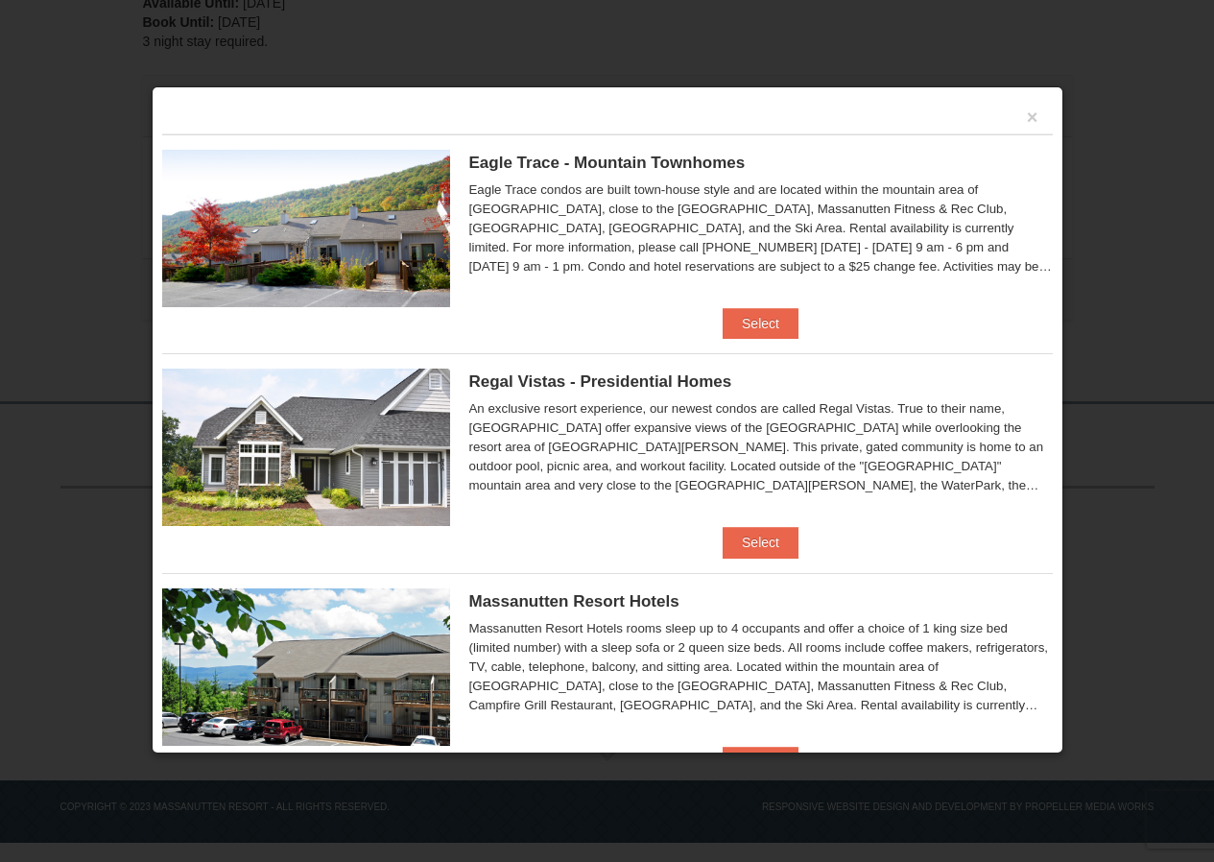
click at [1024, 122] on div "×" at bounding box center [607, 115] width 891 height 37
click at [1027, 120] on button "×" at bounding box center [1033, 117] width 12 height 19
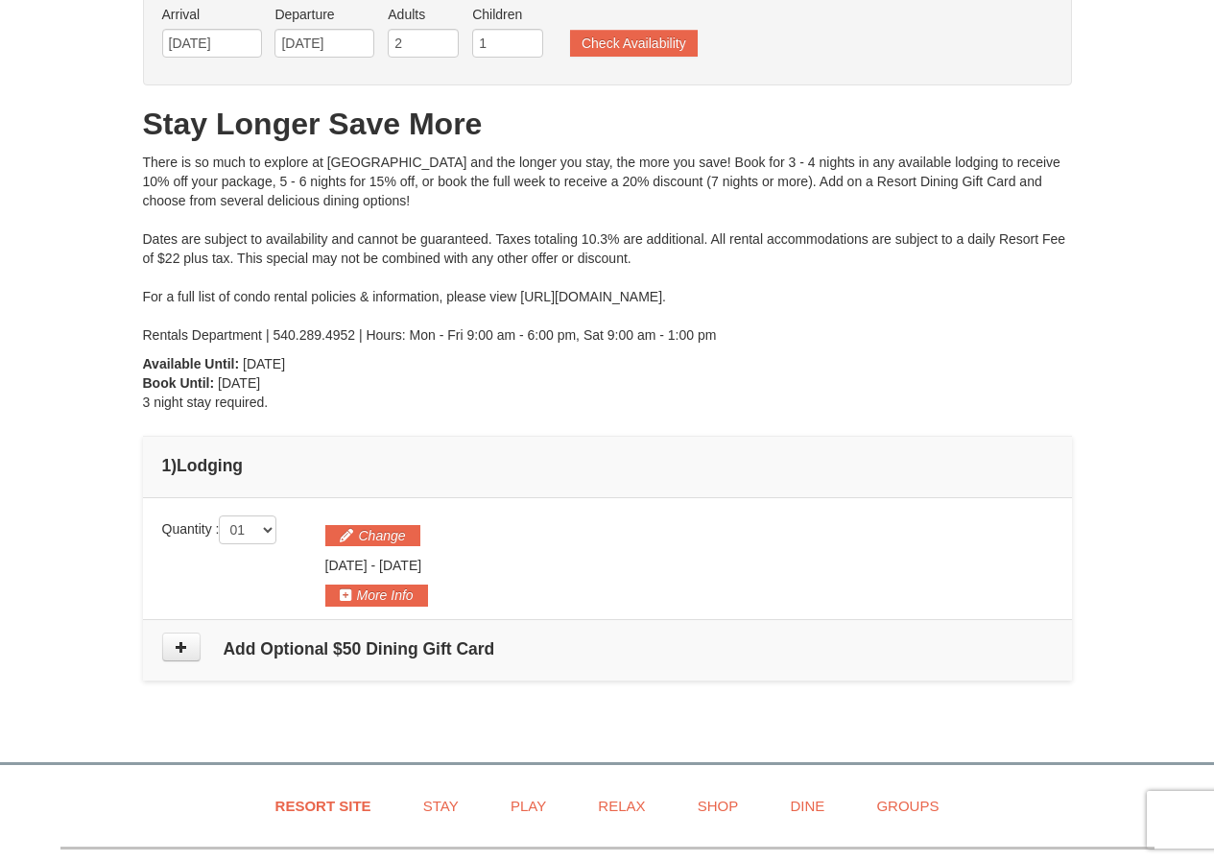
scroll to position [115, 0]
click at [244, 50] on input "[DATE]" at bounding box center [212, 42] width 100 height 29
